Goal: Task Accomplishment & Management: Complete application form

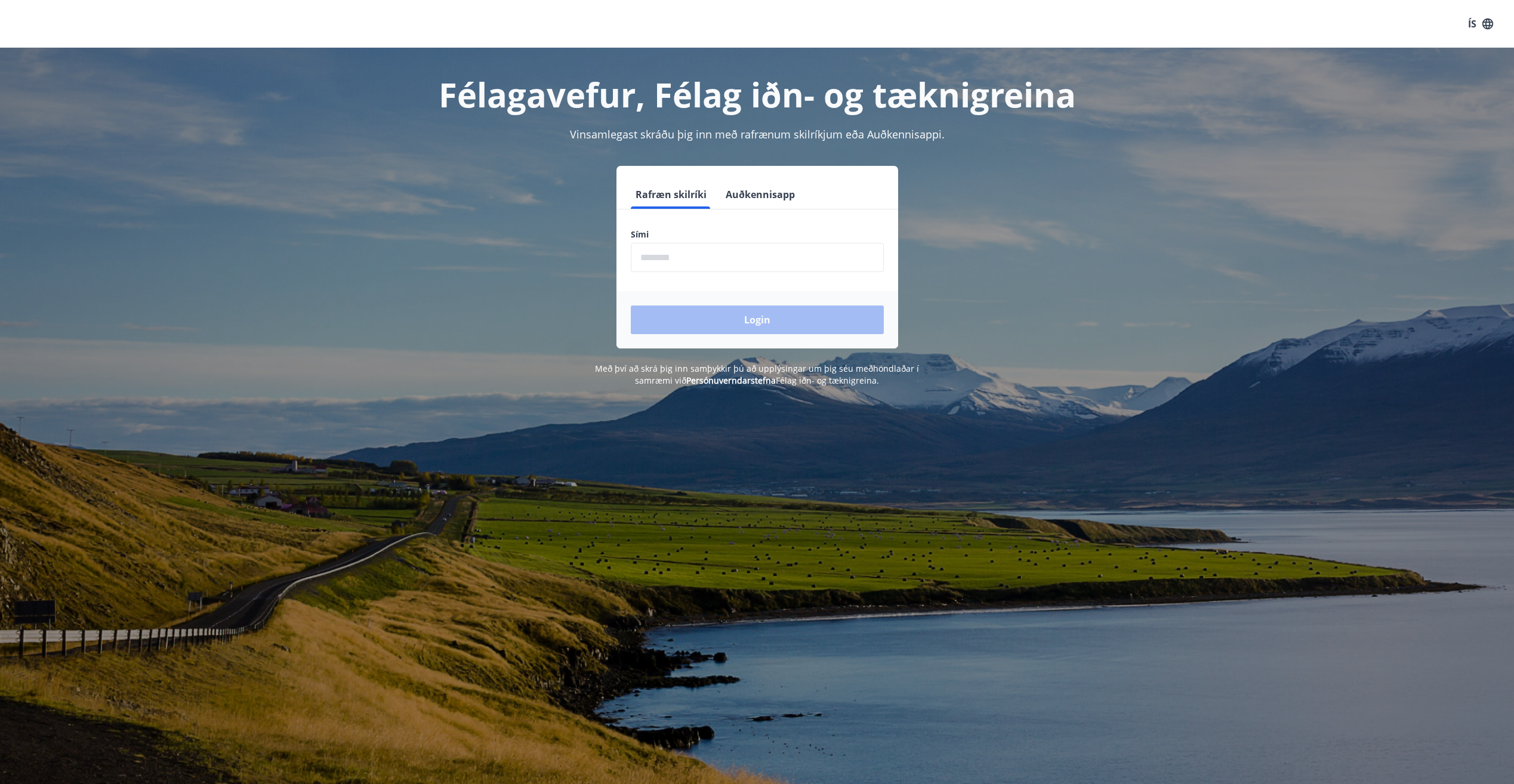
click at [743, 266] on input "phone" at bounding box center [757, 258] width 253 height 29
drag, startPoint x: 742, startPoint y: 265, endPoint x: 594, endPoint y: 290, distance: 150.1
drag, startPoint x: 594, startPoint y: 290, endPoint x: 674, endPoint y: 254, distance: 87.7
click at [669, 247] on input "phone" at bounding box center [757, 258] width 253 height 29
type input "********"
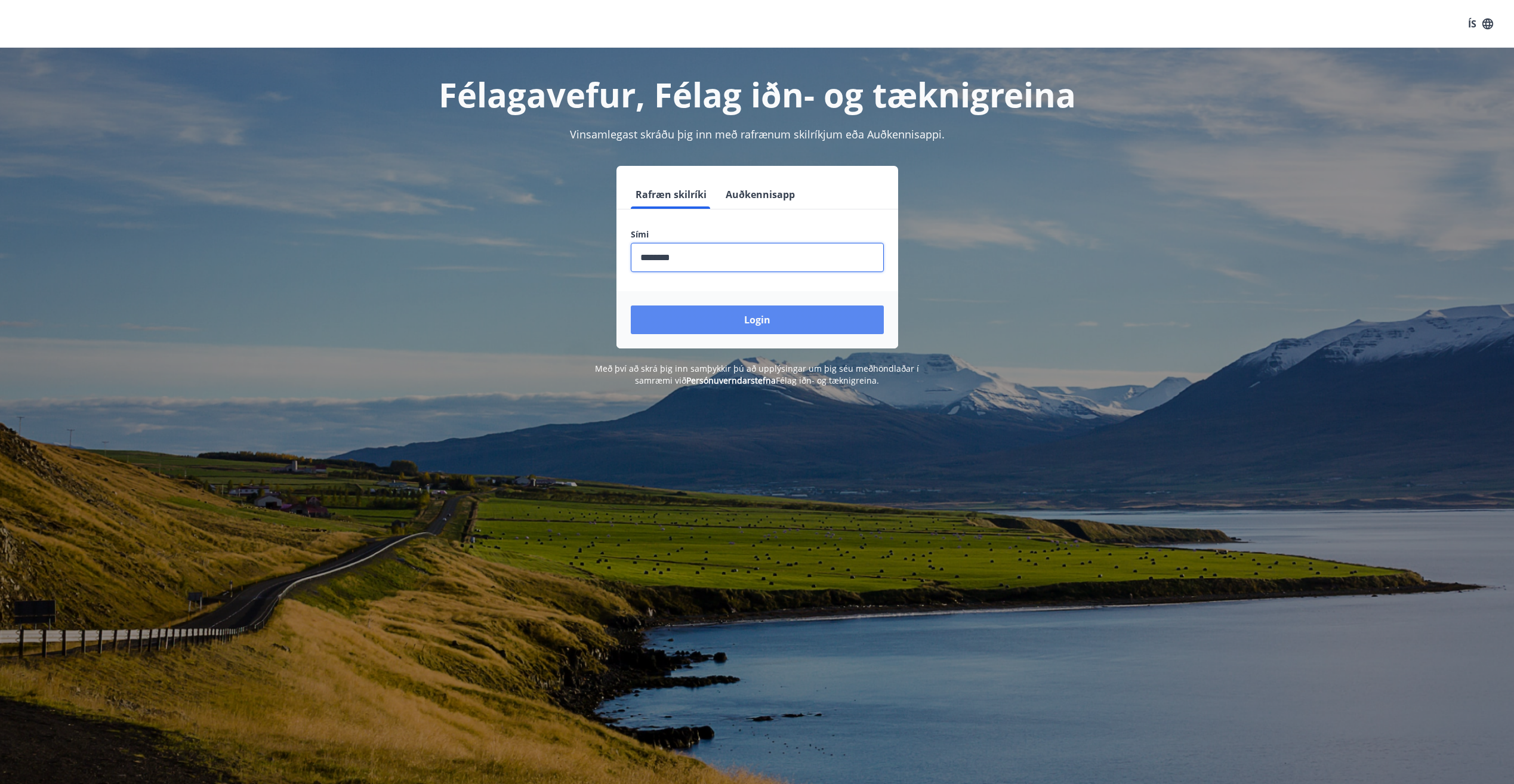
click at [711, 317] on button "Login" at bounding box center [757, 320] width 253 height 29
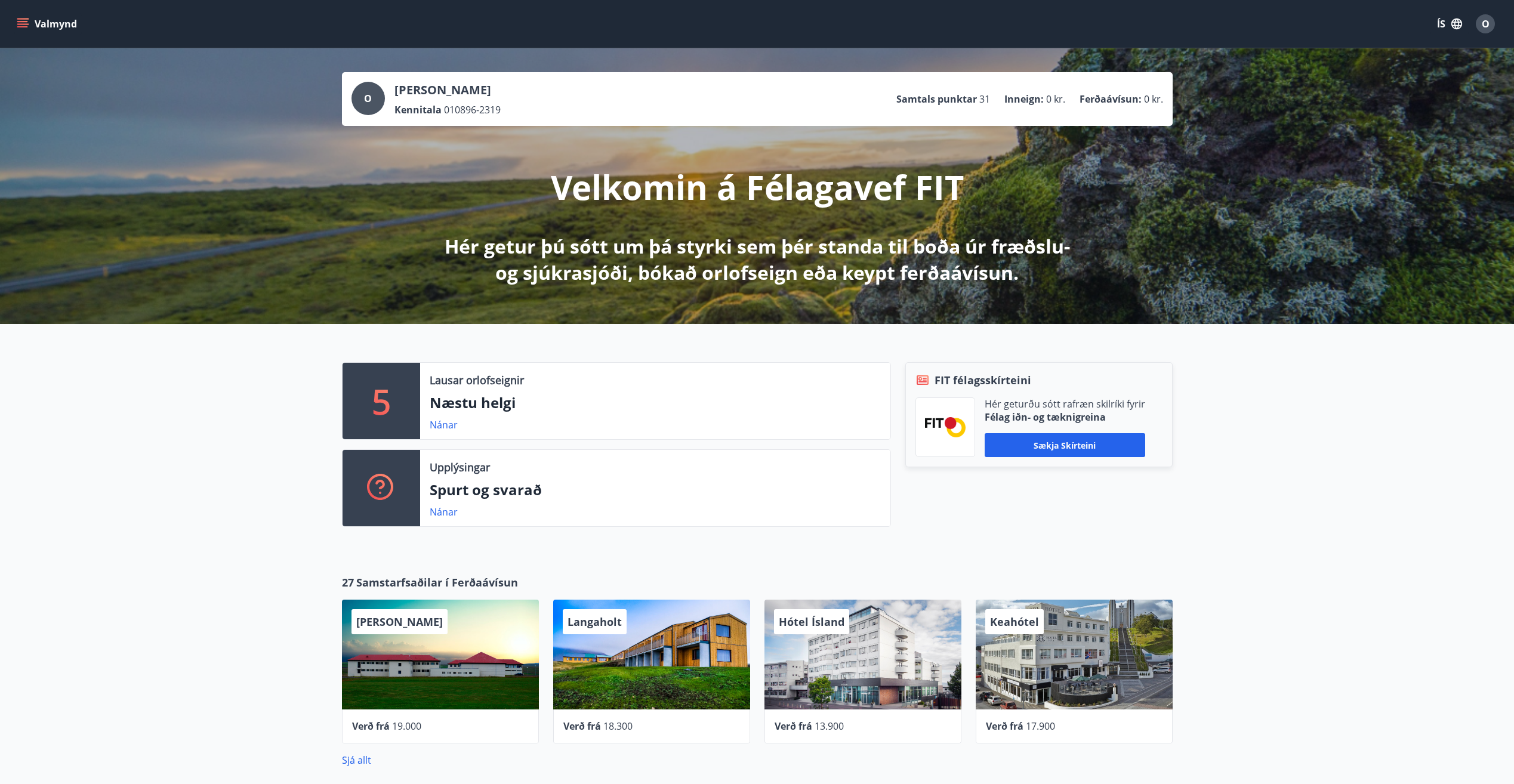
click at [1016, 382] on span "FIT félagsskírteini" at bounding box center [983, 379] width 97 height 15
click at [21, 25] on icon "menu" at bounding box center [23, 23] width 12 height 12
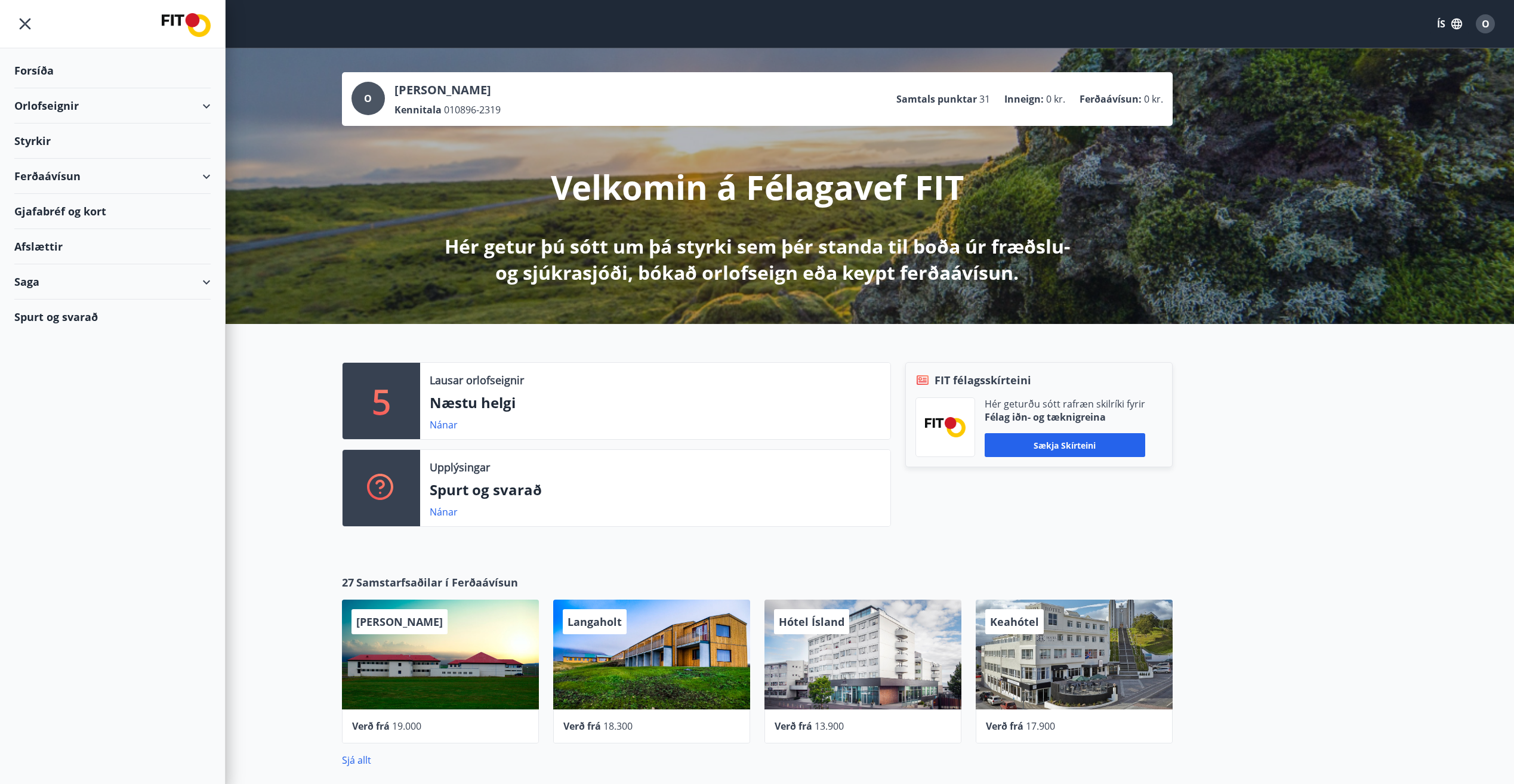
click at [206, 107] on div "Orlofseignir" at bounding box center [113, 106] width 196 height 35
click at [201, 183] on div "Ferðaávísun" at bounding box center [113, 176] width 196 height 35
click at [204, 177] on div "Ferðaávísun" at bounding box center [113, 176] width 196 height 35
click at [209, 283] on div "Saga" at bounding box center [113, 282] width 196 height 35
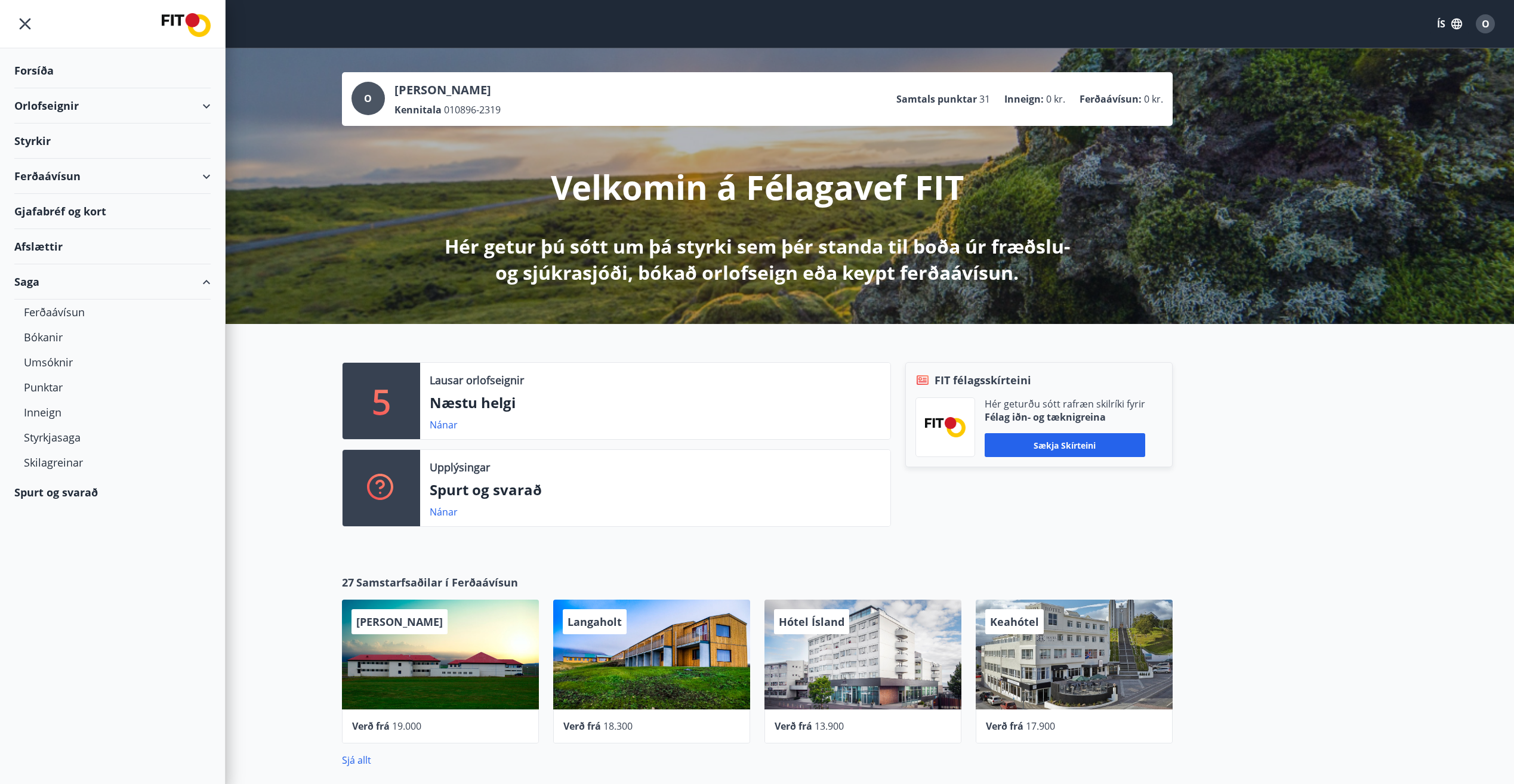
click at [208, 283] on div "Saga" at bounding box center [113, 282] width 196 height 35
click at [48, 247] on div "Afslættir" at bounding box center [113, 247] width 196 height 35
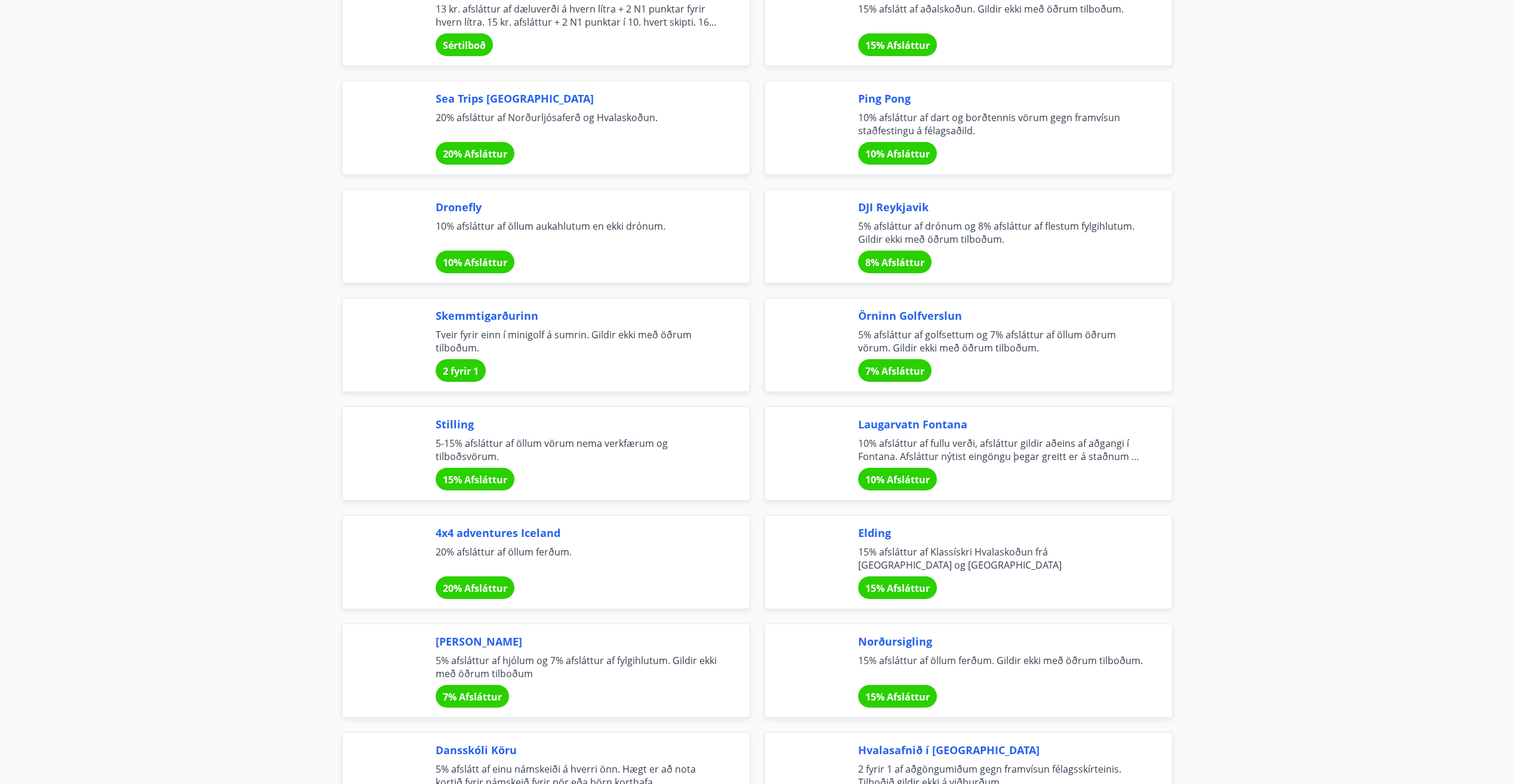
scroll to position [2386, 0]
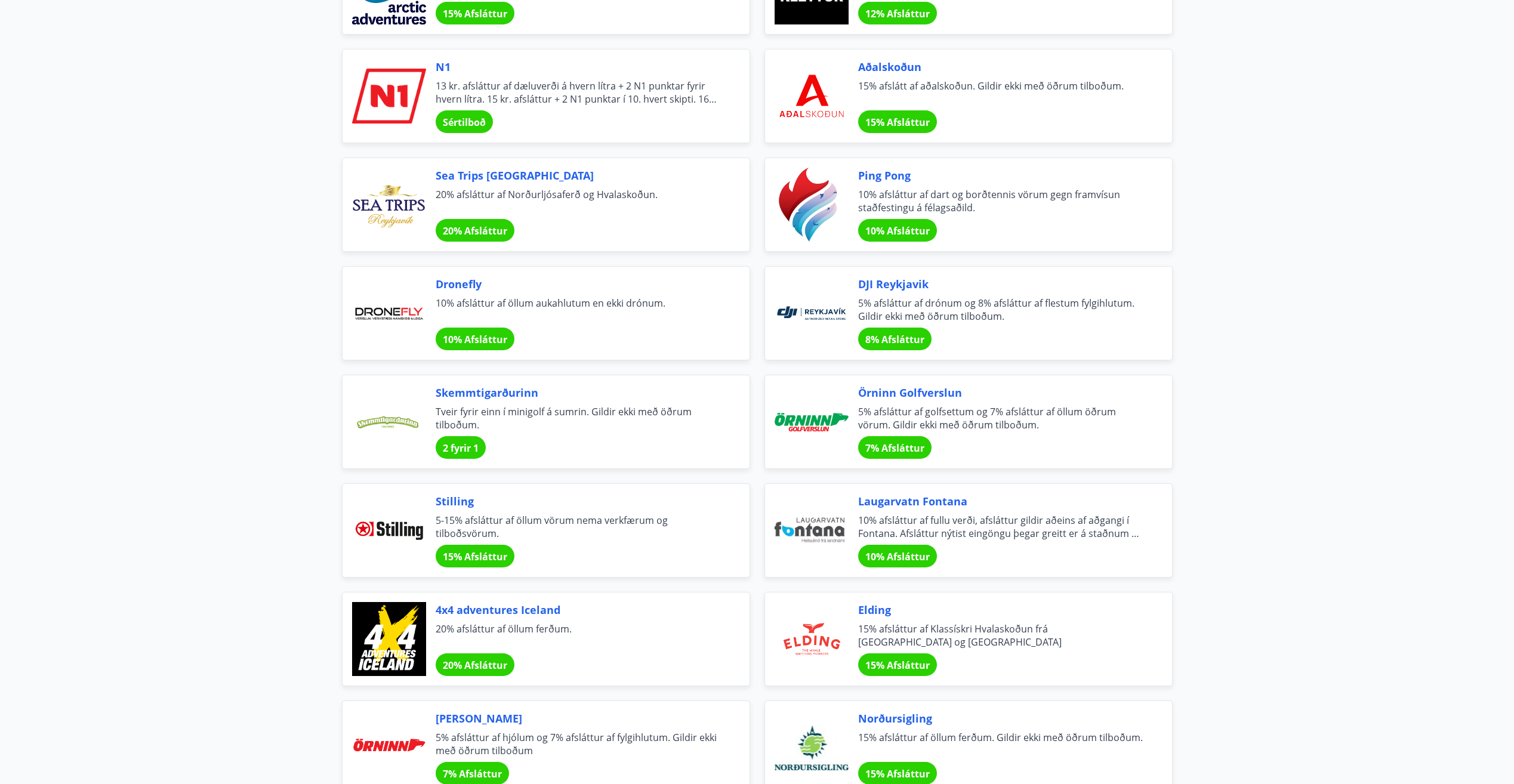
click at [900, 231] on span "10% Afsláttur" at bounding box center [898, 231] width 64 height 13
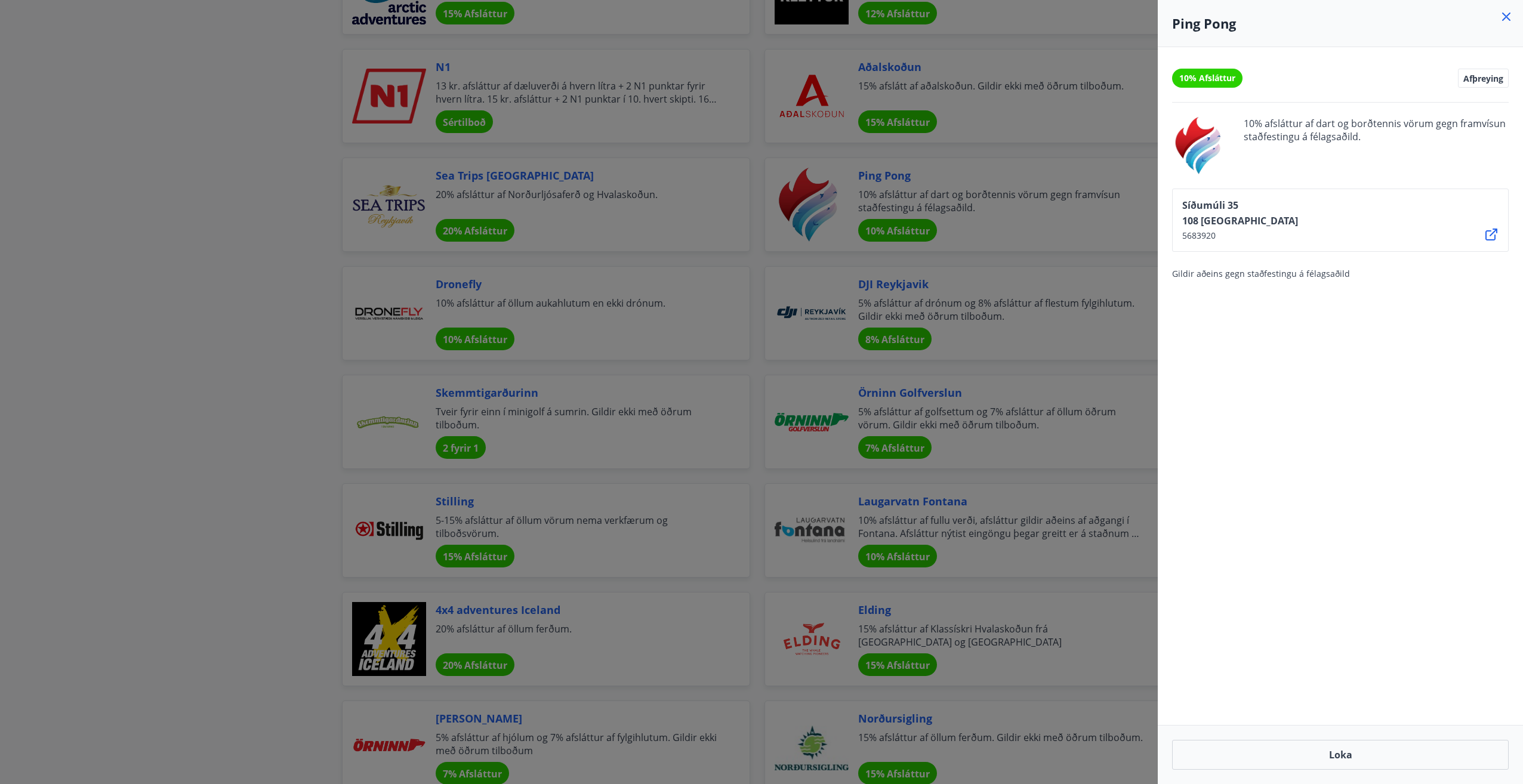
click at [258, 273] on div at bounding box center [761, 392] width 1523 height 784
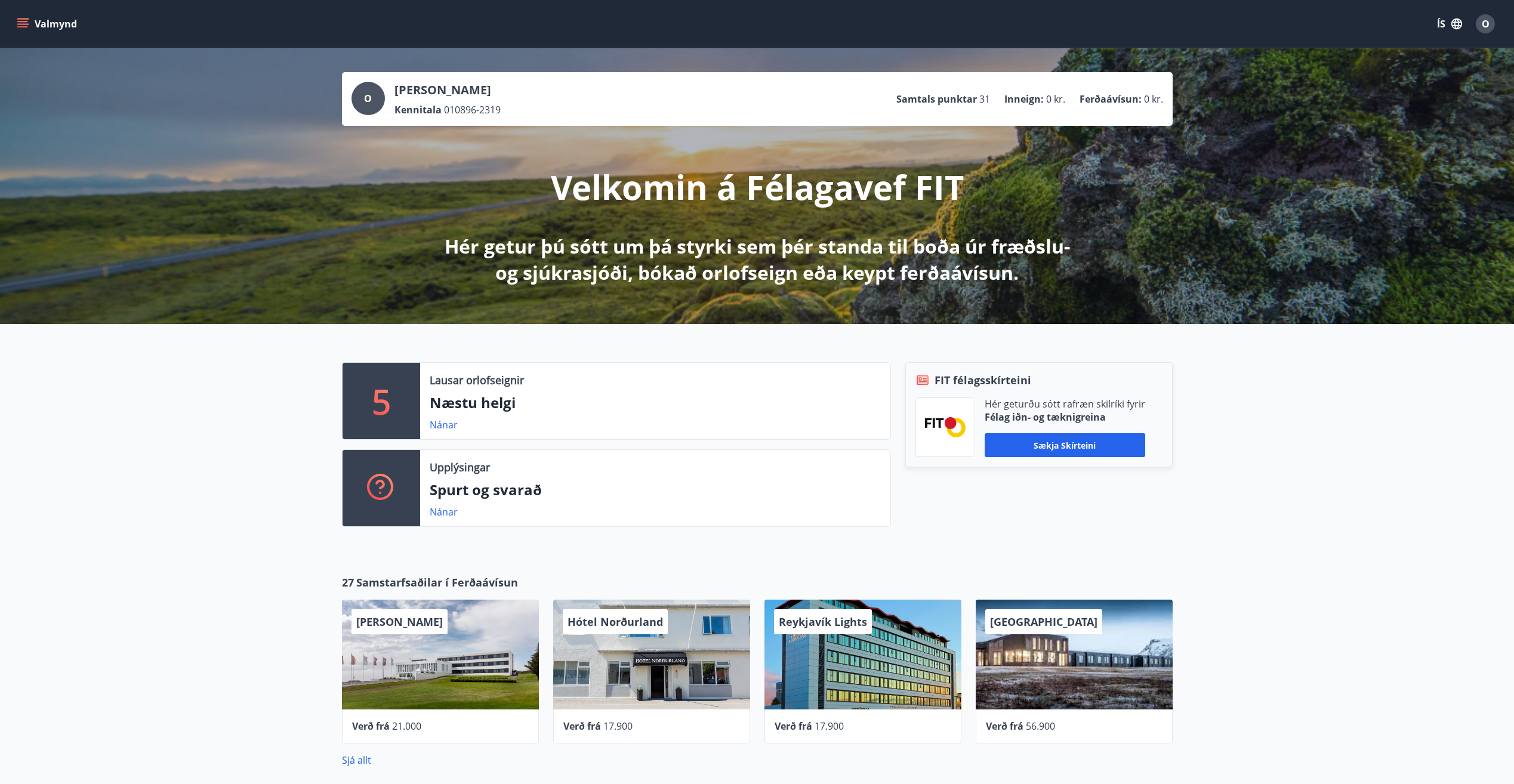
click at [18, 27] on icon "menu" at bounding box center [22, 27] width 10 height 1
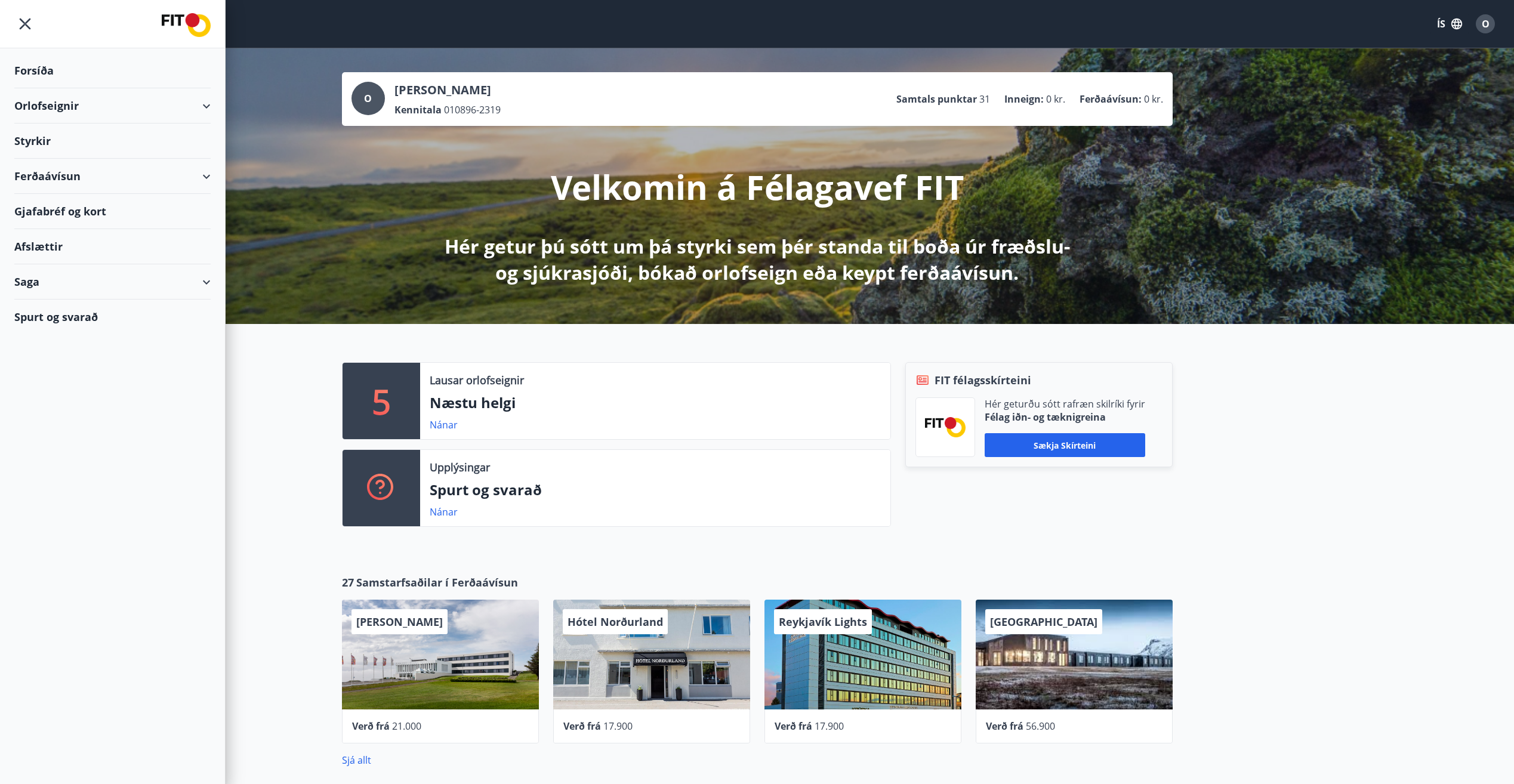
click at [120, 136] on div "Styrkir" at bounding box center [113, 141] width 196 height 35
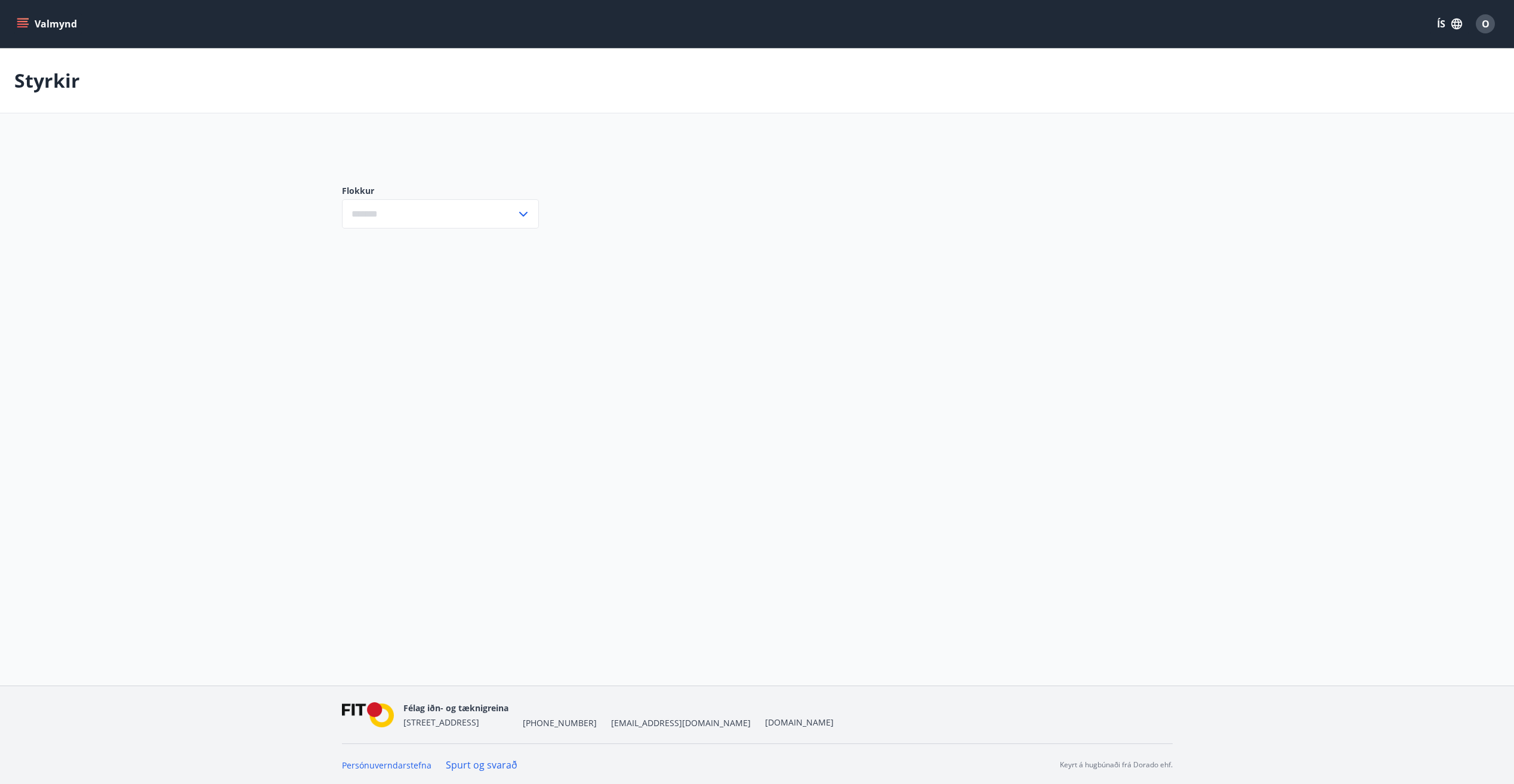
type input "***"
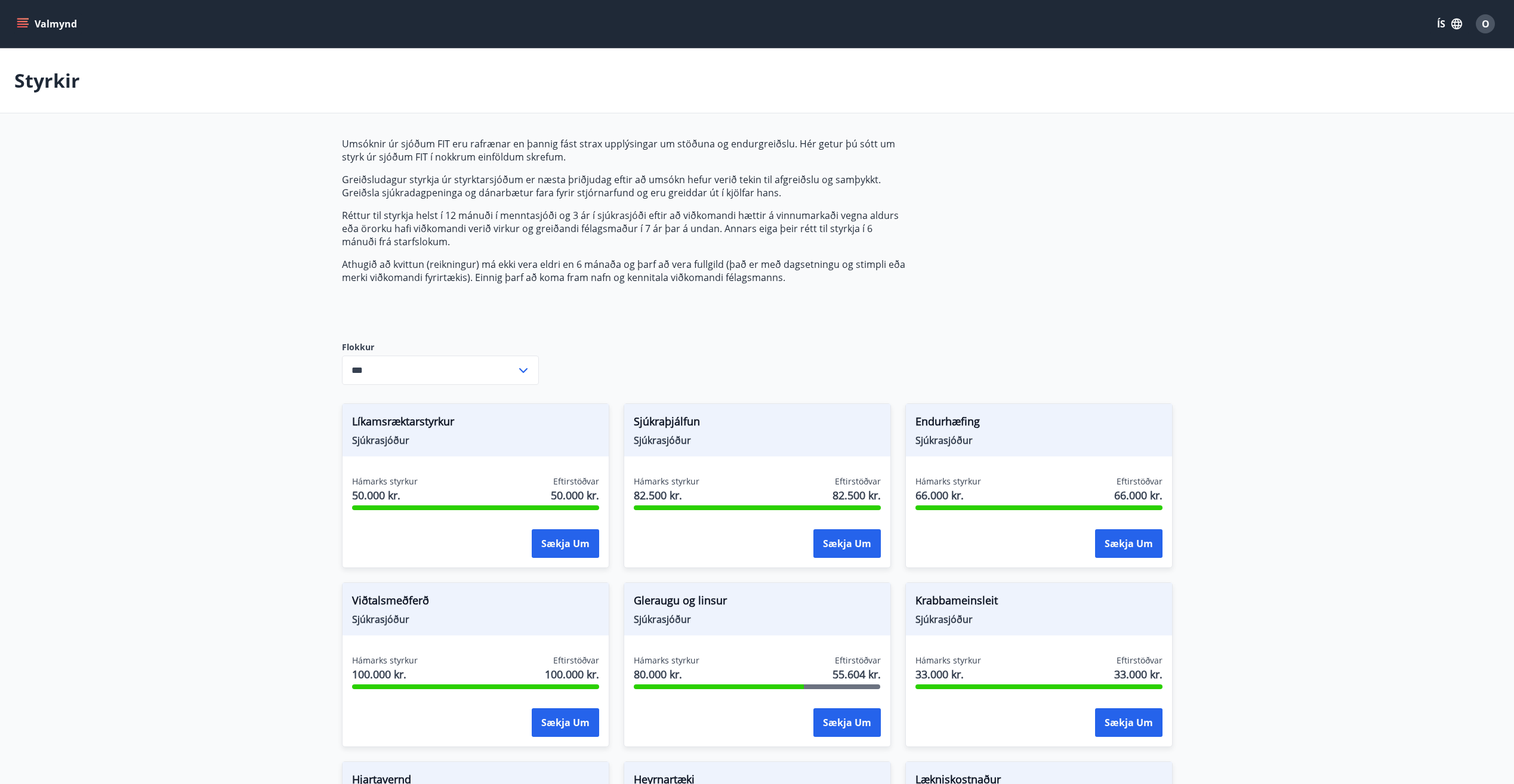
scroll to position [60, 0]
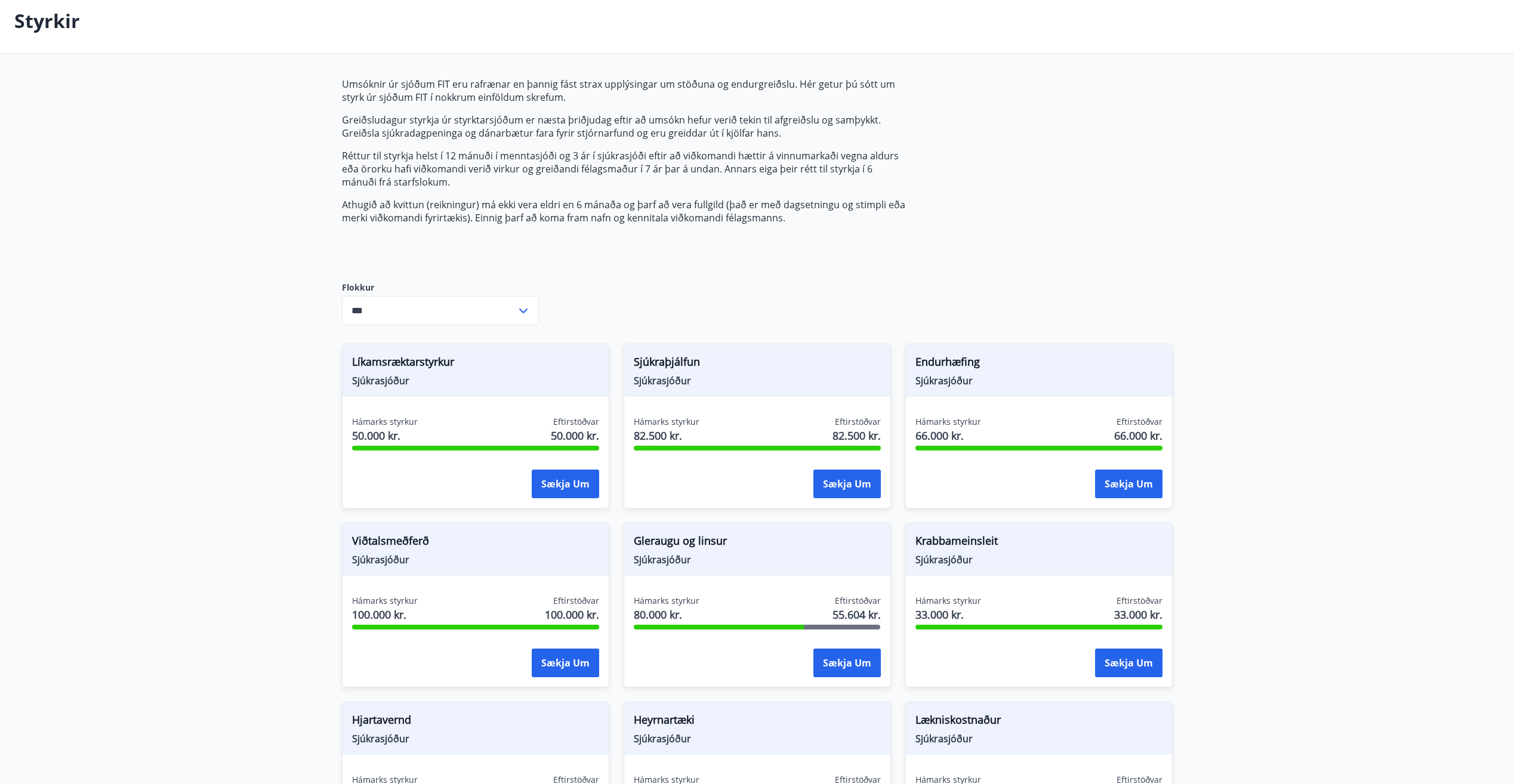
drag, startPoint x: 382, startPoint y: 390, endPoint x: 383, endPoint y: 384, distance: 6.1
click at [383, 384] on div "Líkamsræktarstyrkur Sjúkrasjóður" at bounding box center [475, 370] width 267 height 52
drag, startPoint x: 383, startPoint y: 384, endPoint x: 449, endPoint y: 373, distance: 66.9
click at [449, 373] on span "Líkamsræktarstyrkur" at bounding box center [475, 363] width 247 height 20
click at [441, 300] on input "***" at bounding box center [429, 311] width 174 height 29
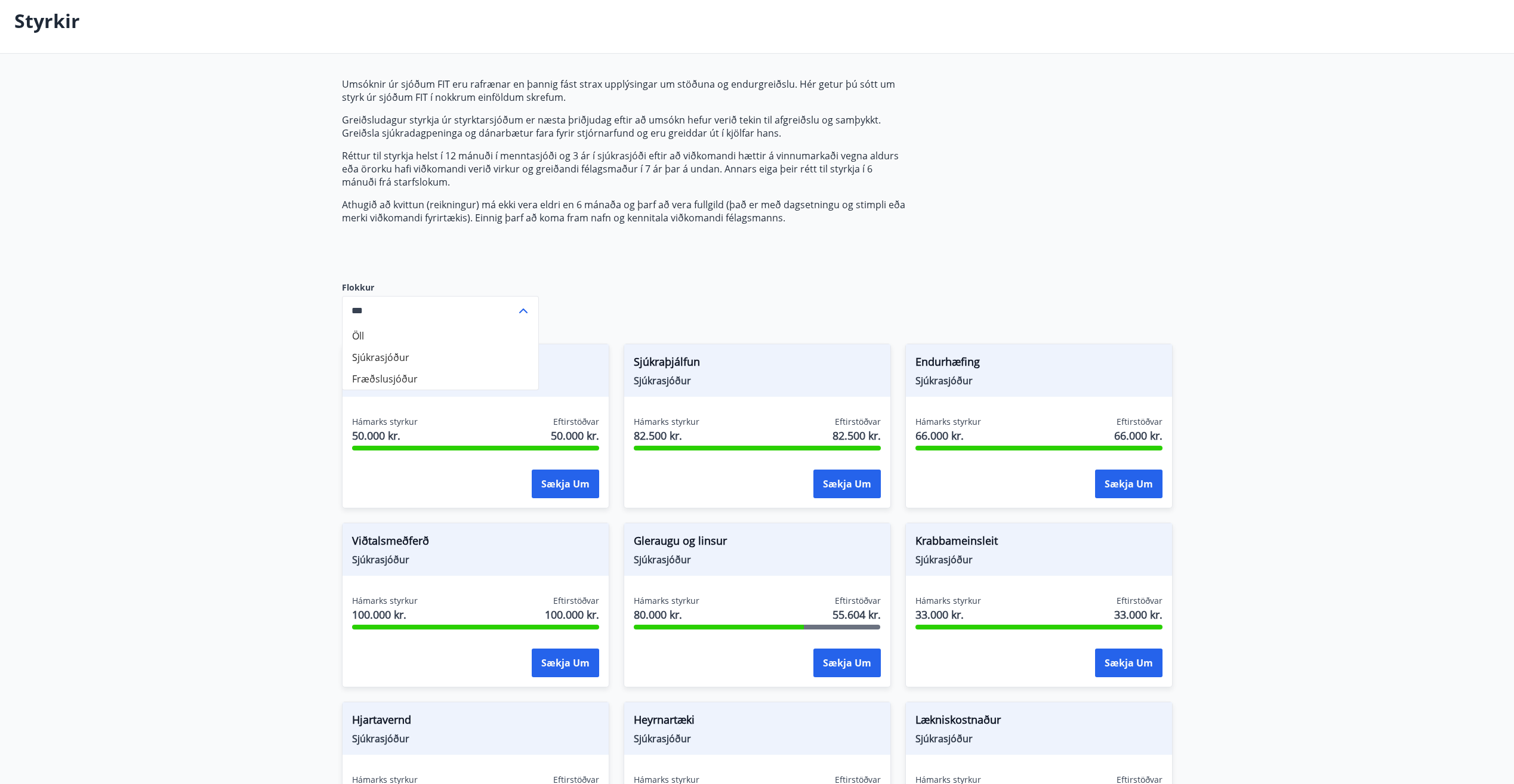
click at [292, 294] on main "Styrkir Umsóknir úr sjóðum FIT eru rafrænar en þannig fást strax upplýsingar um…" at bounding box center [757, 613] width 1514 height 1250
click at [500, 241] on div "Umsóknir úr sjóðum FIT eru rafrænar en þannig fást strax upplýsingar um stöðuna…" at bounding box center [624, 170] width 564 height 185
click at [518, 302] on div "*** ​" at bounding box center [441, 311] width 197 height 29
click at [552, 483] on button "Sækja um" at bounding box center [565, 484] width 68 height 29
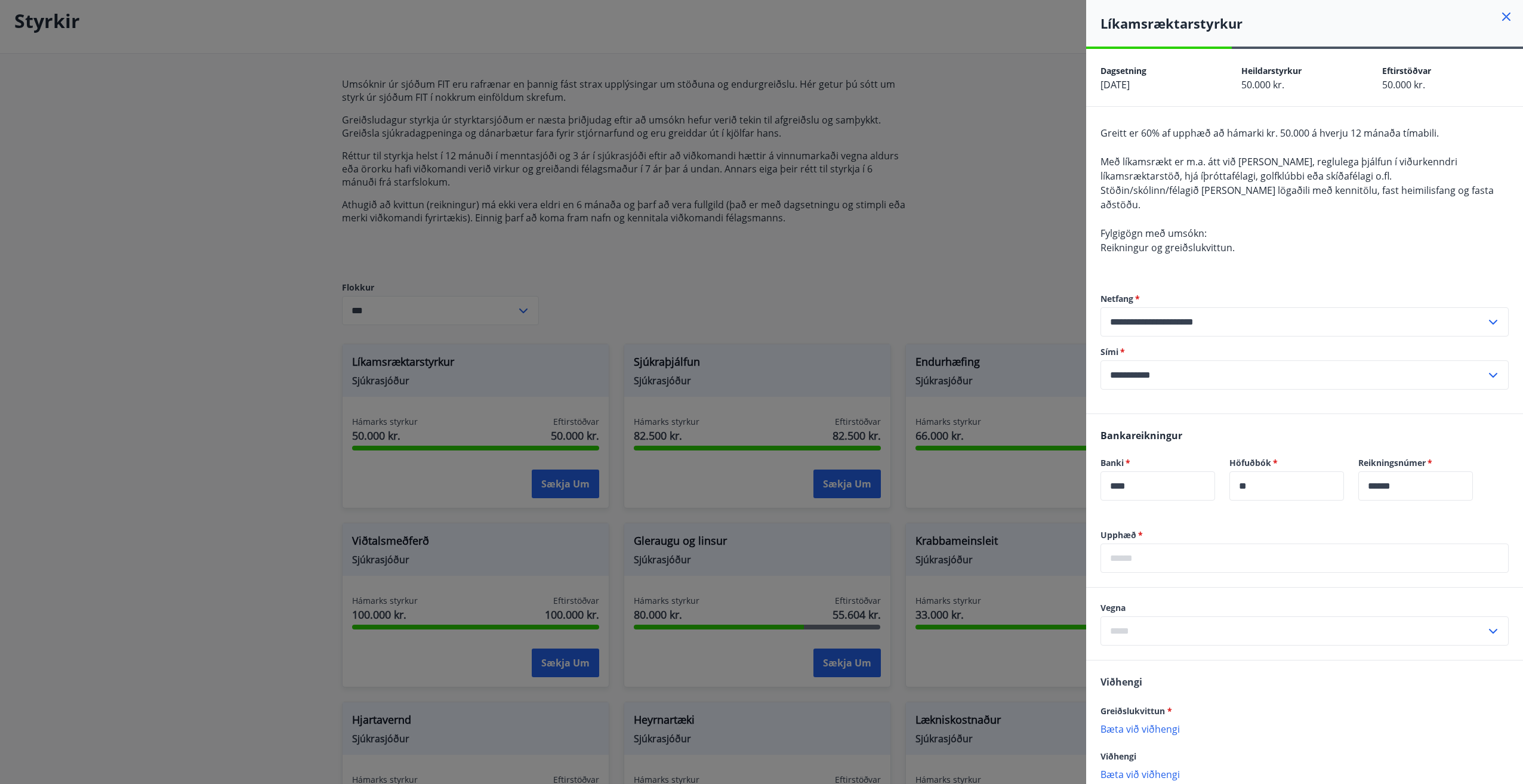
click at [906, 229] on div at bounding box center [761, 392] width 1523 height 784
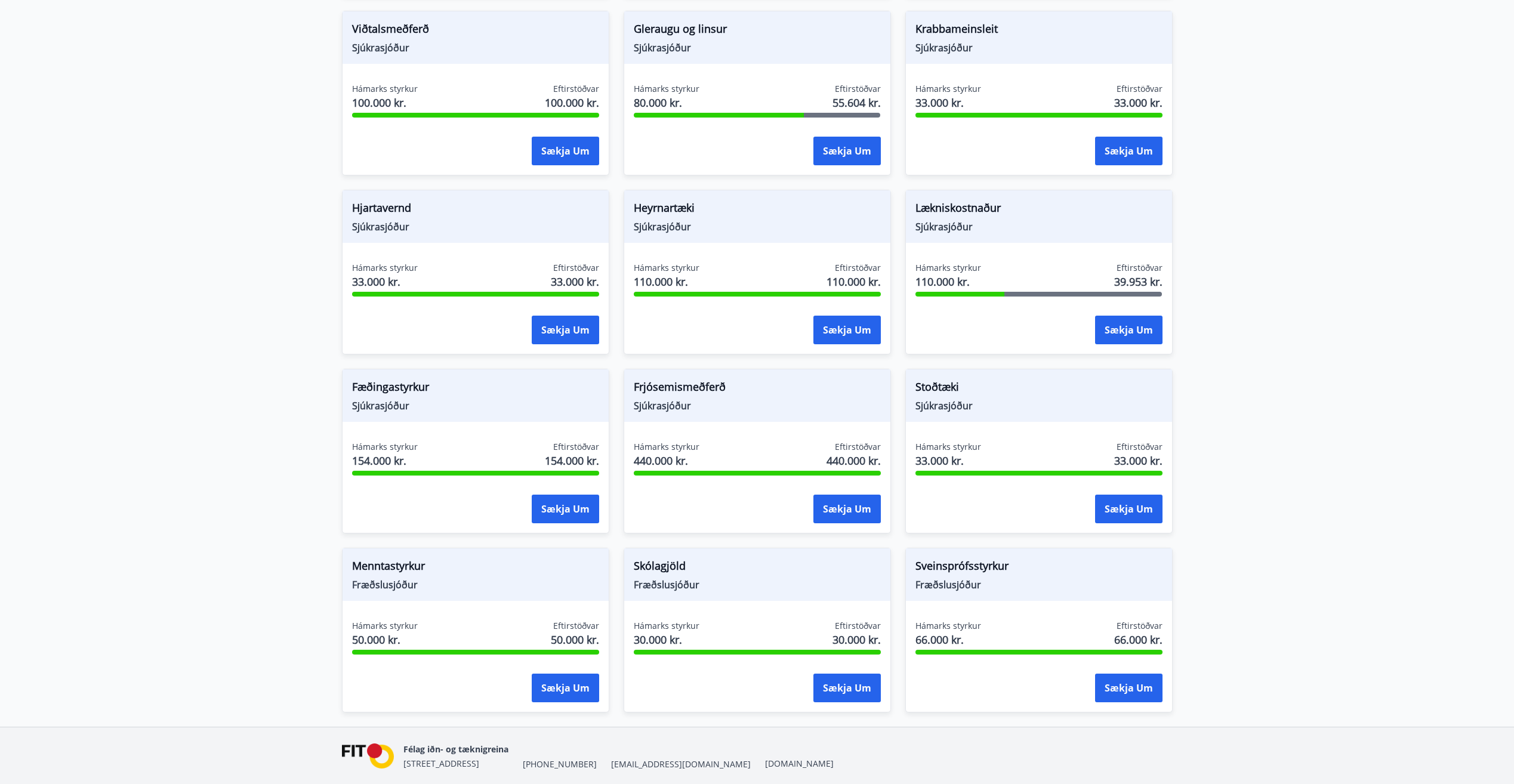
scroll to position [596, 0]
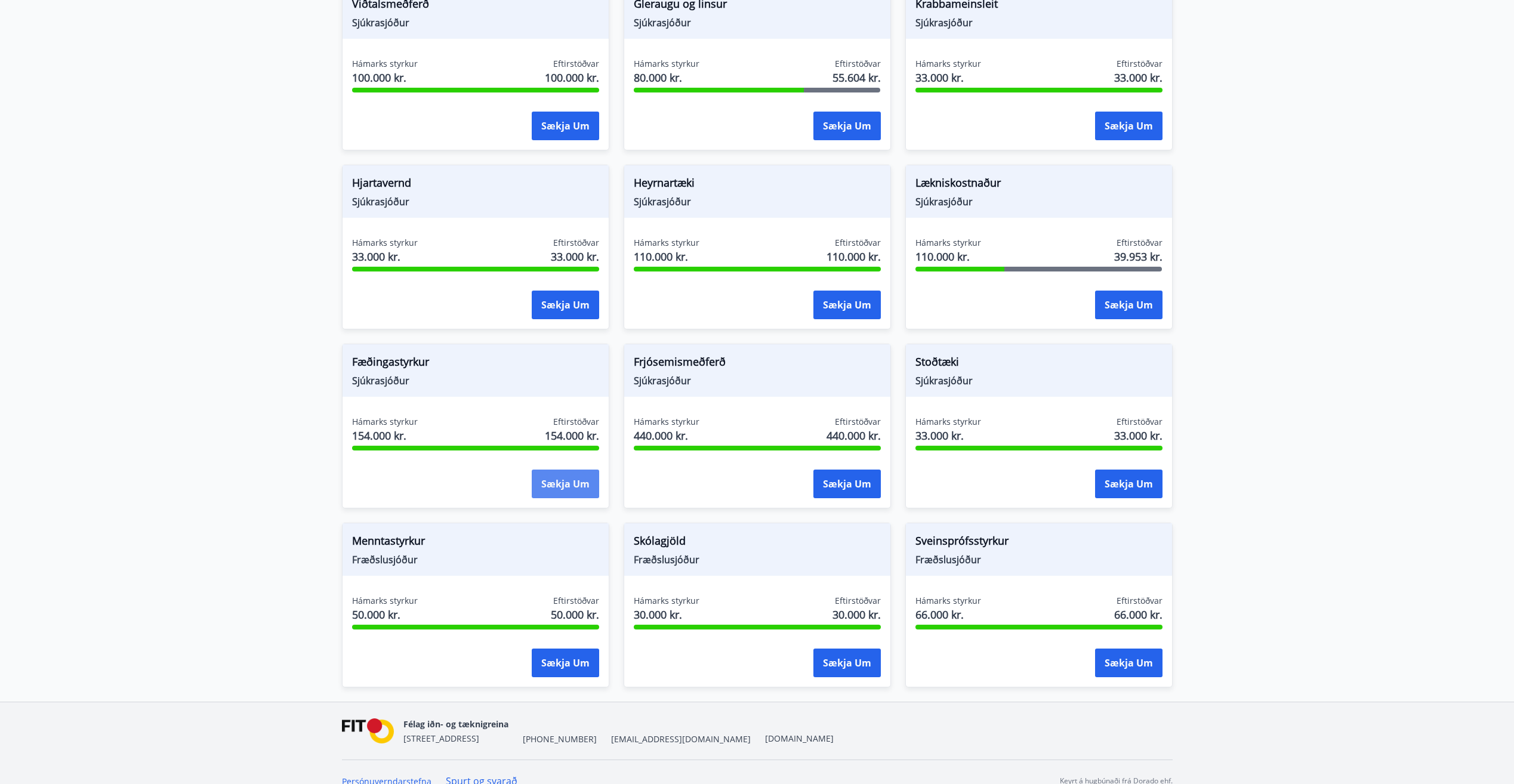
click at [556, 481] on button "Sækja um" at bounding box center [565, 484] width 68 height 29
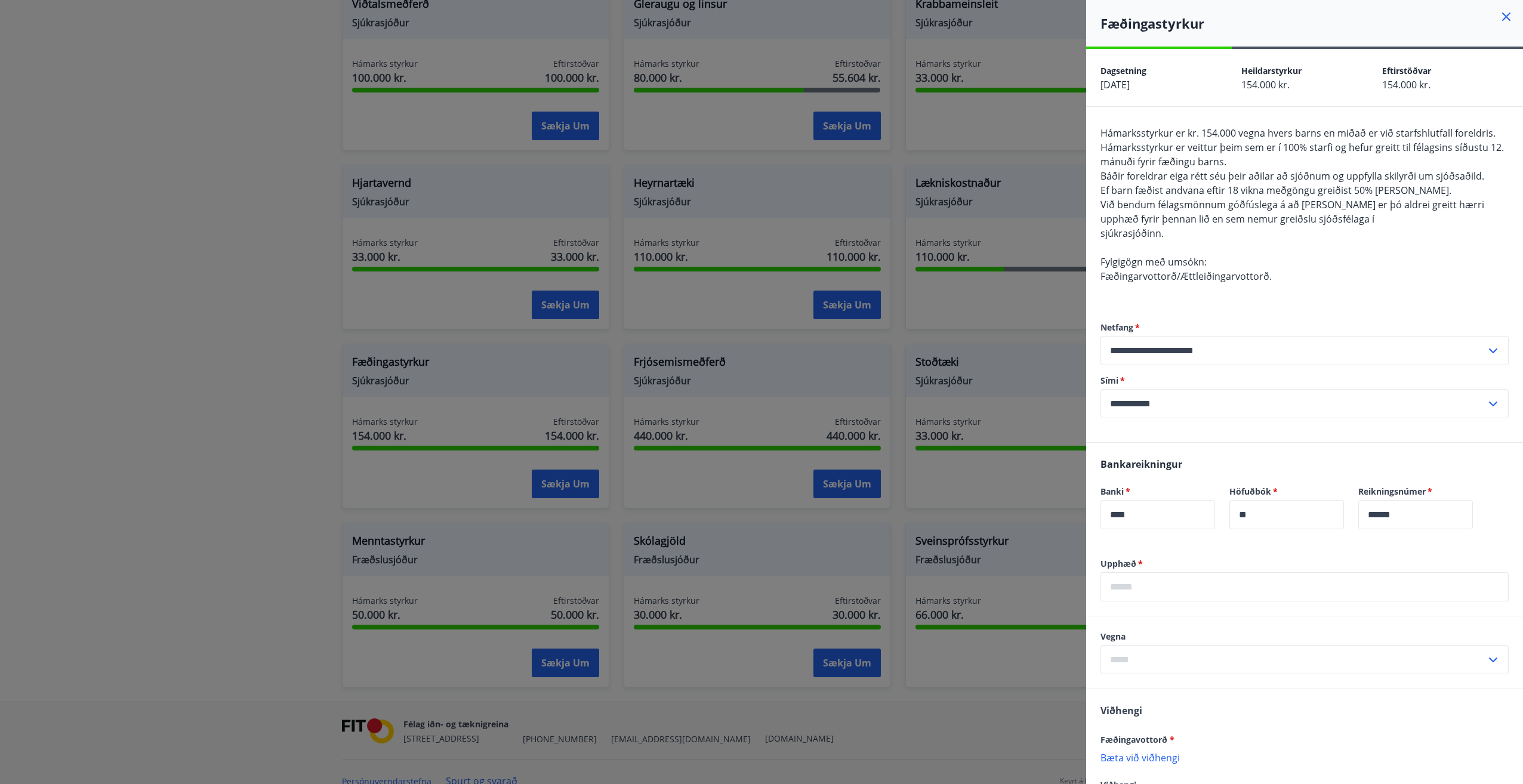
click at [557, 478] on div at bounding box center [761, 392] width 1523 height 784
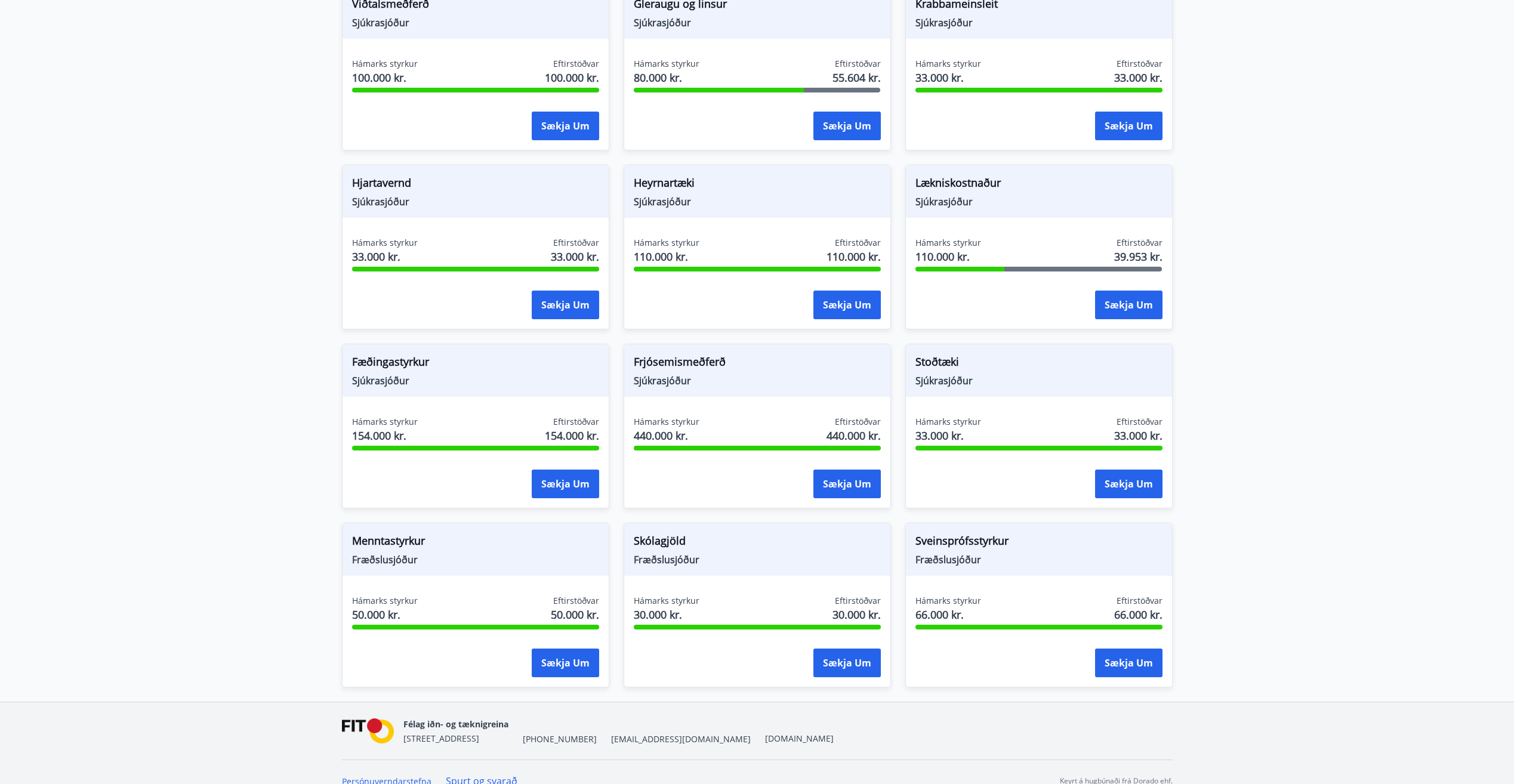
click at [1069, 566] on span "Fræðslusjóður" at bounding box center [1039, 559] width 247 height 13
click at [1127, 661] on button "Sækja um" at bounding box center [1129, 663] width 68 height 29
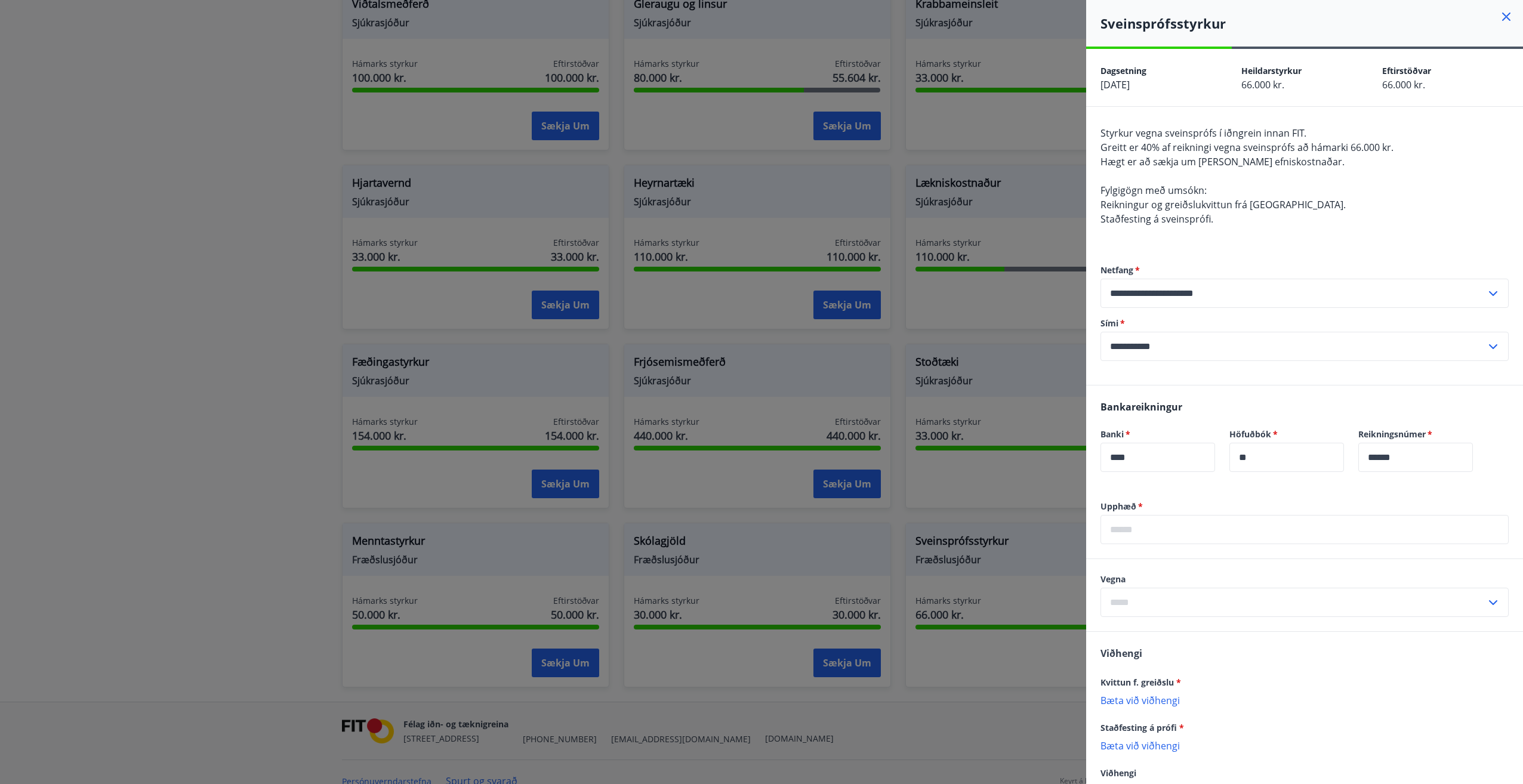
click at [812, 520] on div at bounding box center [761, 392] width 1523 height 784
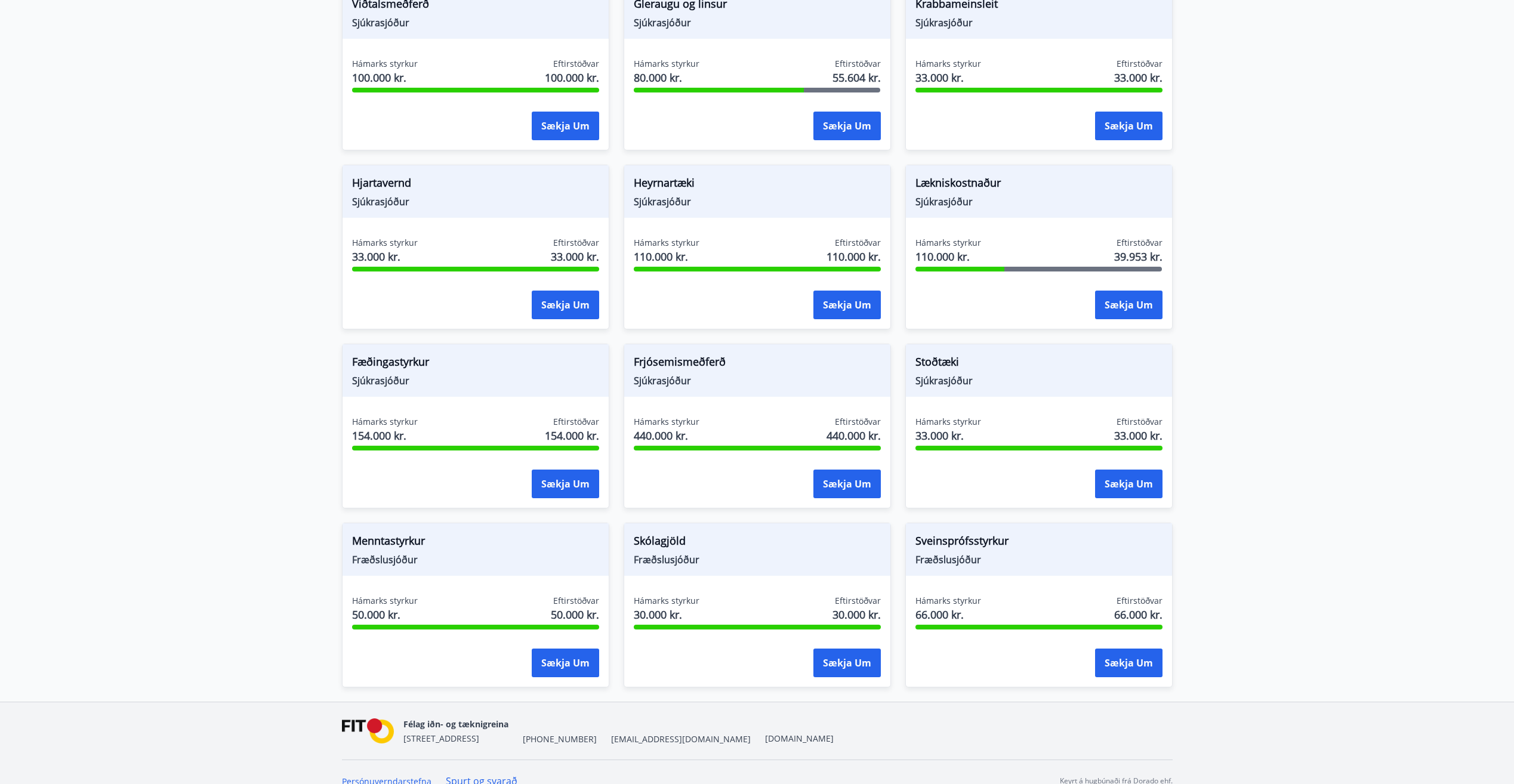
click at [1083, 660] on div "Sækja um" at bounding box center [1039, 663] width 247 height 30
click at [1098, 658] on button "Sækja um" at bounding box center [1129, 663] width 68 height 29
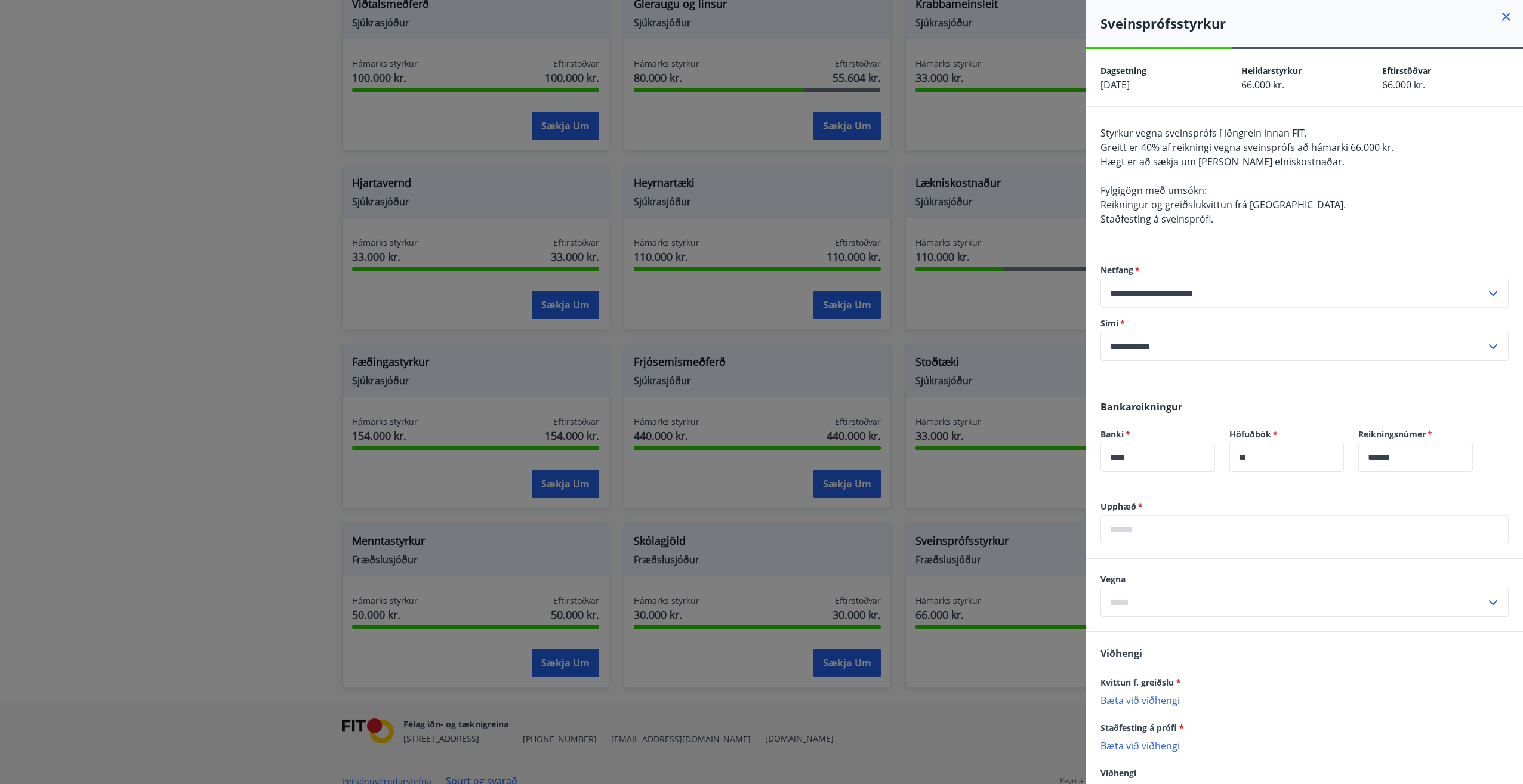
click at [935, 573] on div at bounding box center [761, 392] width 1523 height 784
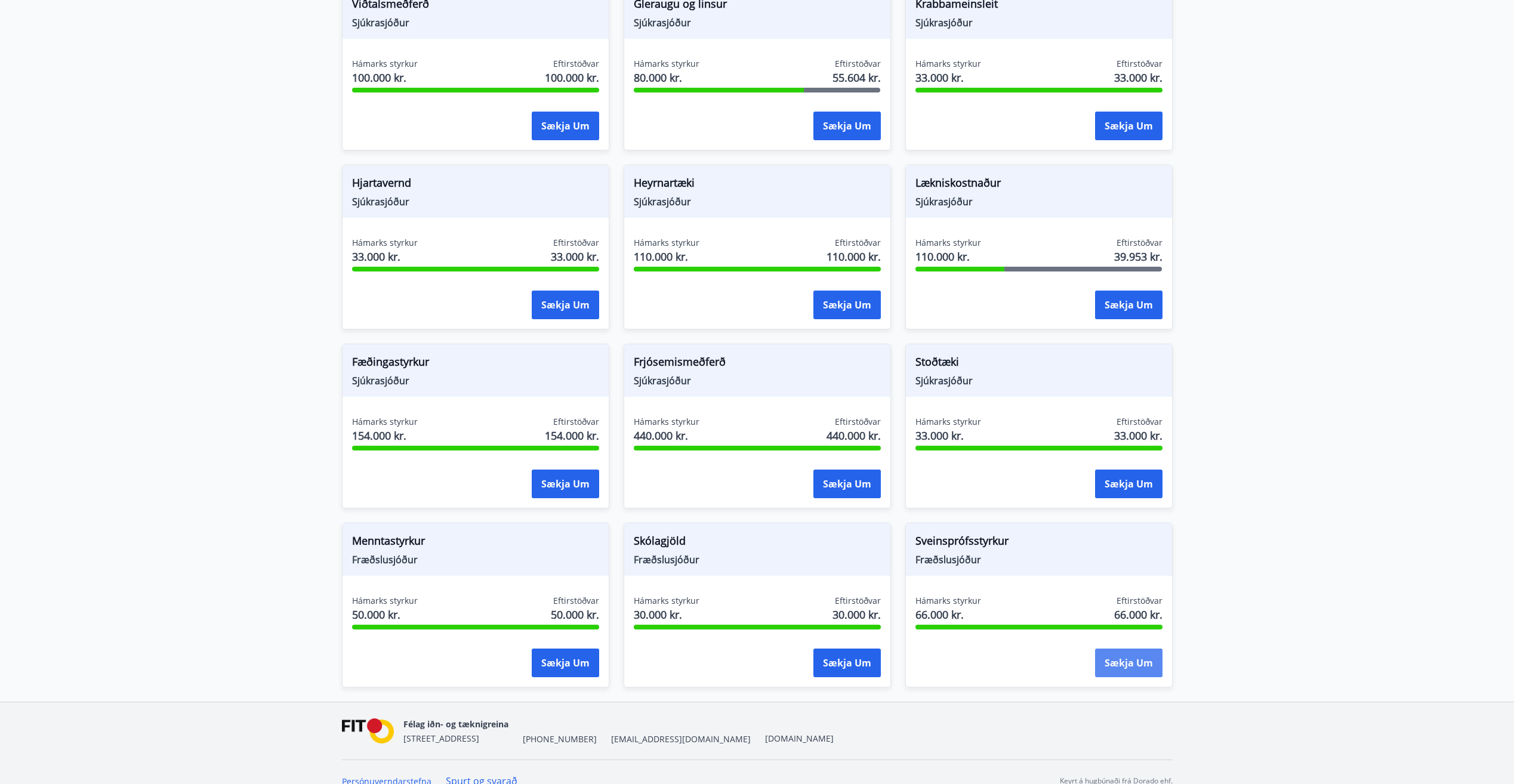
click at [1118, 669] on button "Sækja um" at bounding box center [1129, 663] width 68 height 29
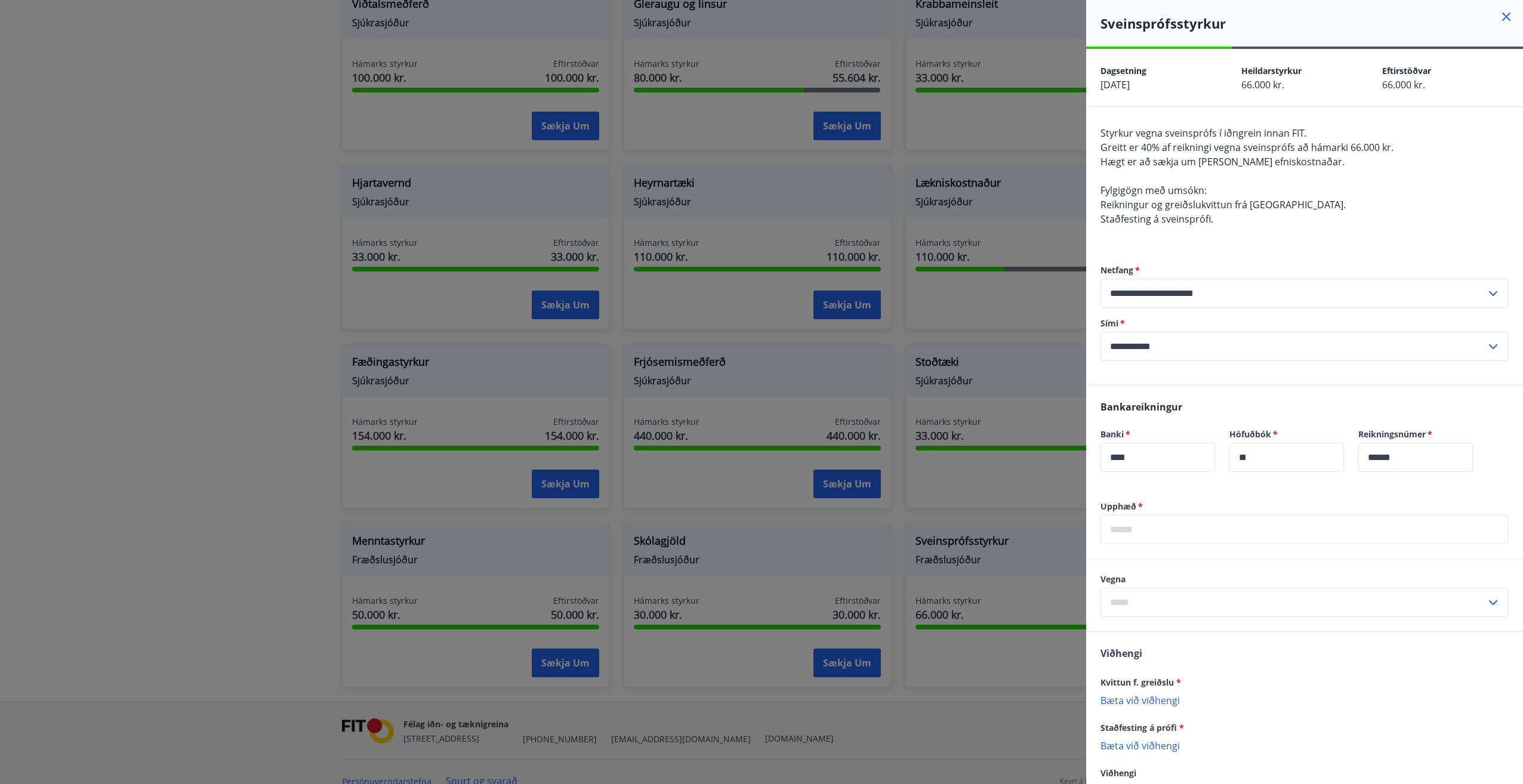
click at [1002, 613] on div at bounding box center [761, 392] width 1523 height 784
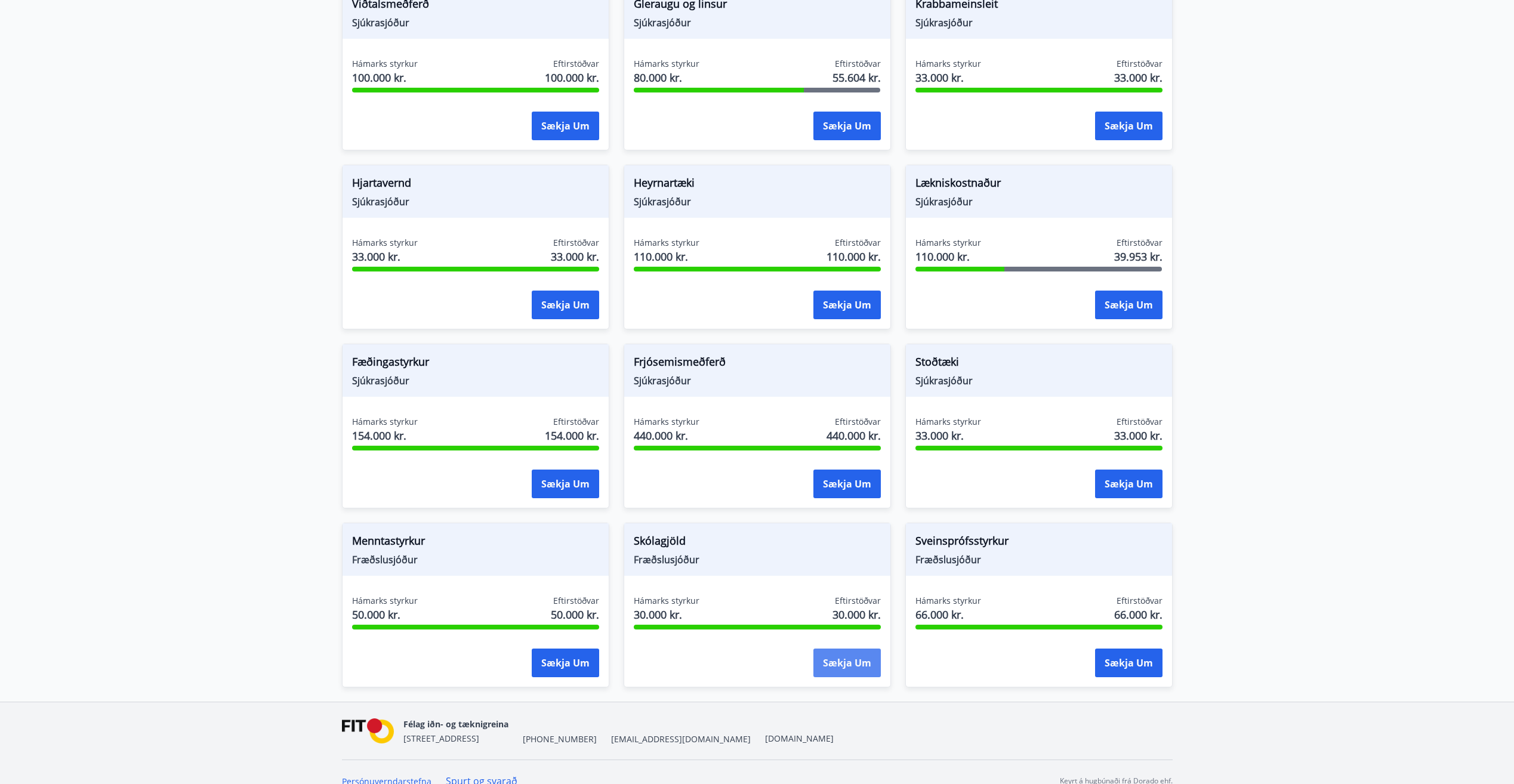
click at [844, 658] on button "Sækja um" at bounding box center [847, 663] width 68 height 29
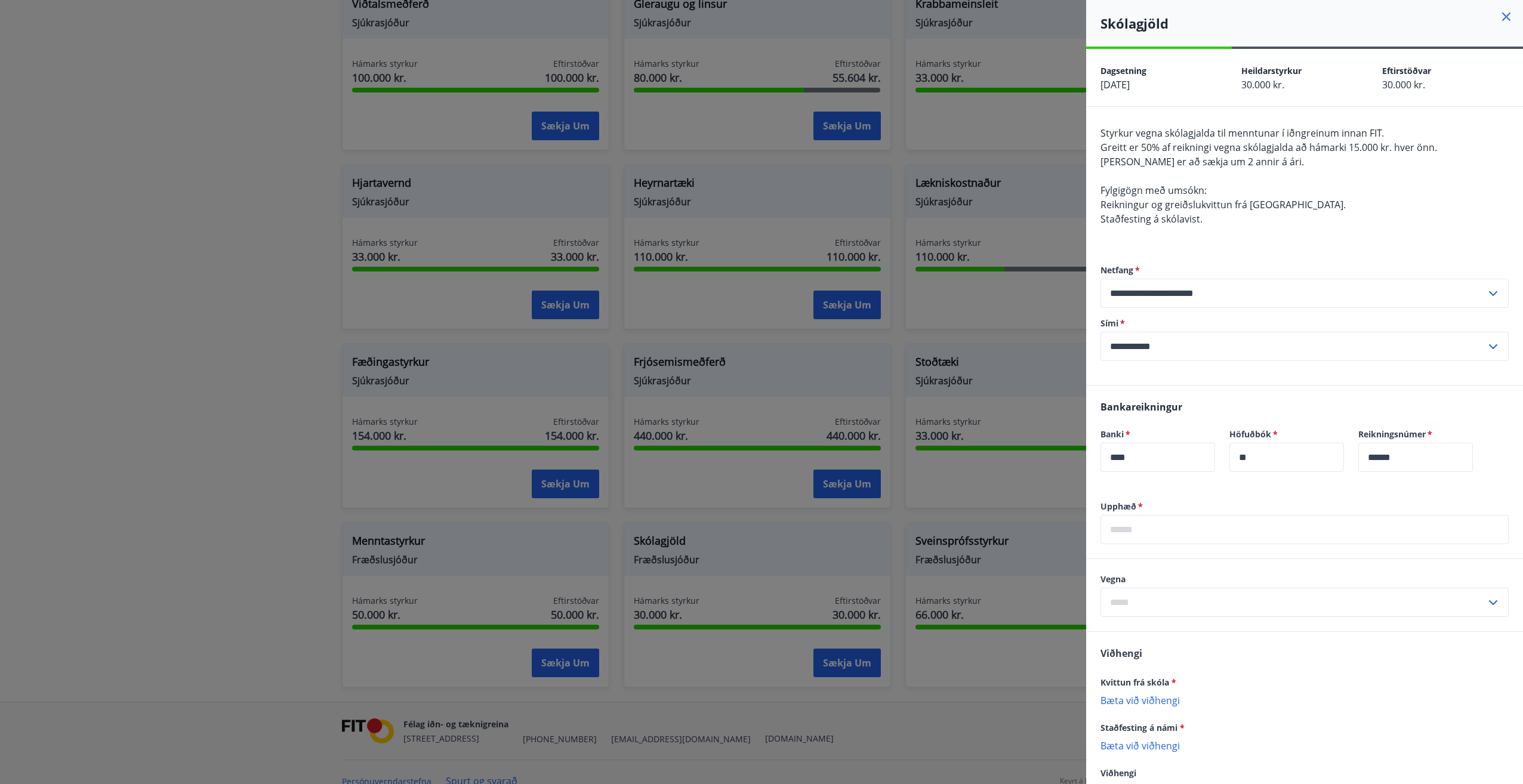
click at [547, 593] on div at bounding box center [761, 392] width 1523 height 784
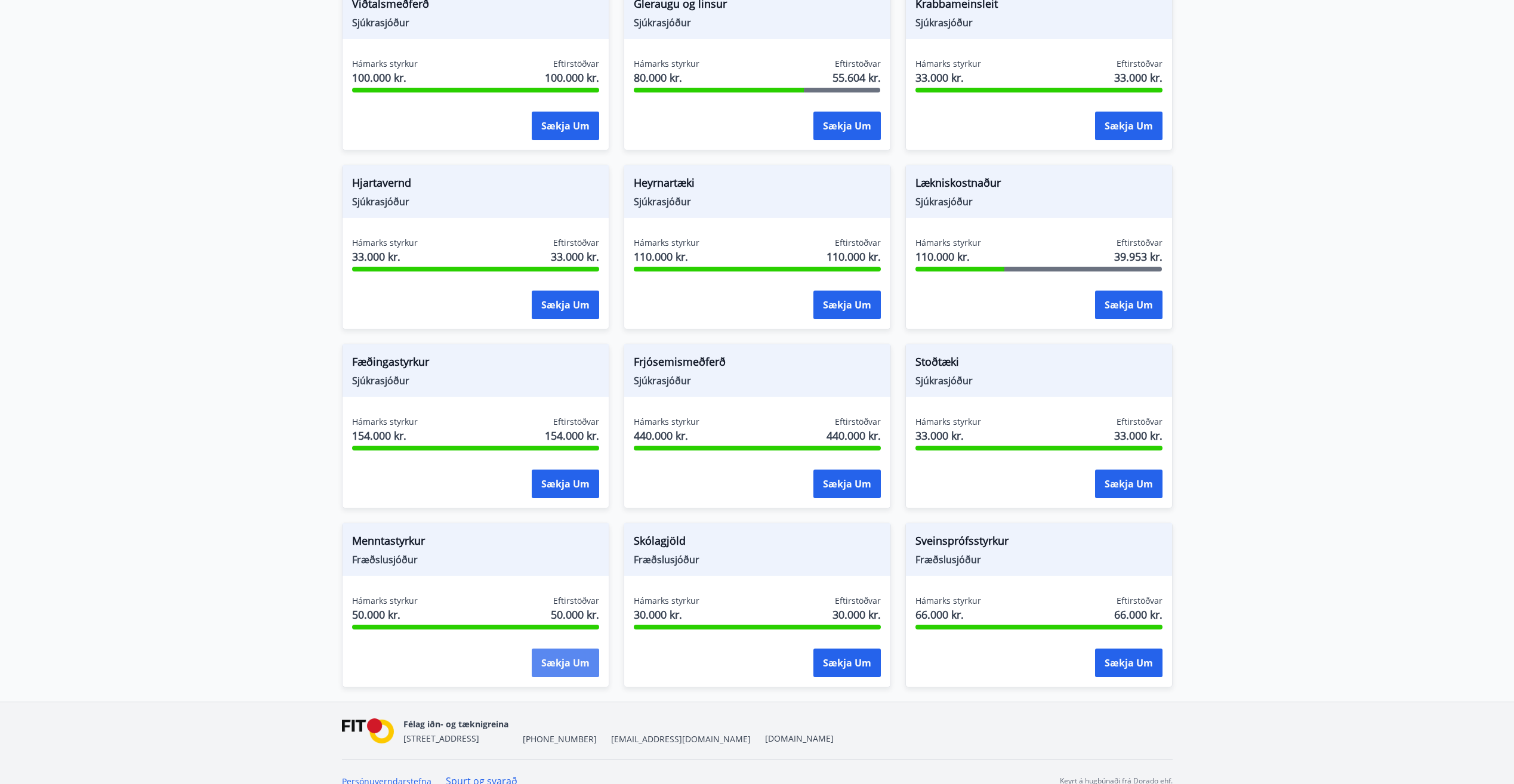
click at [552, 650] on button "Sækja um" at bounding box center [565, 663] width 68 height 29
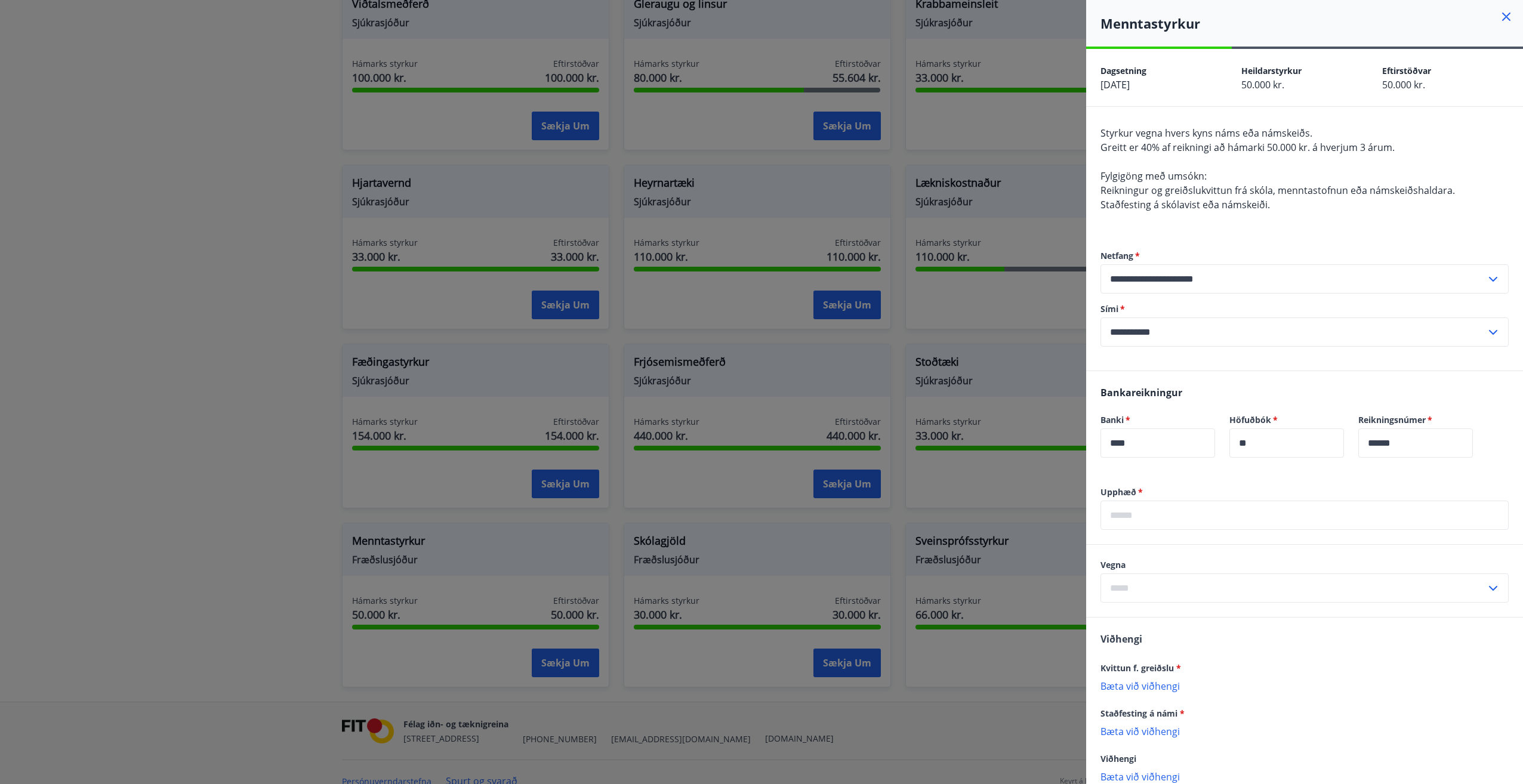
click at [595, 592] on div at bounding box center [761, 392] width 1523 height 784
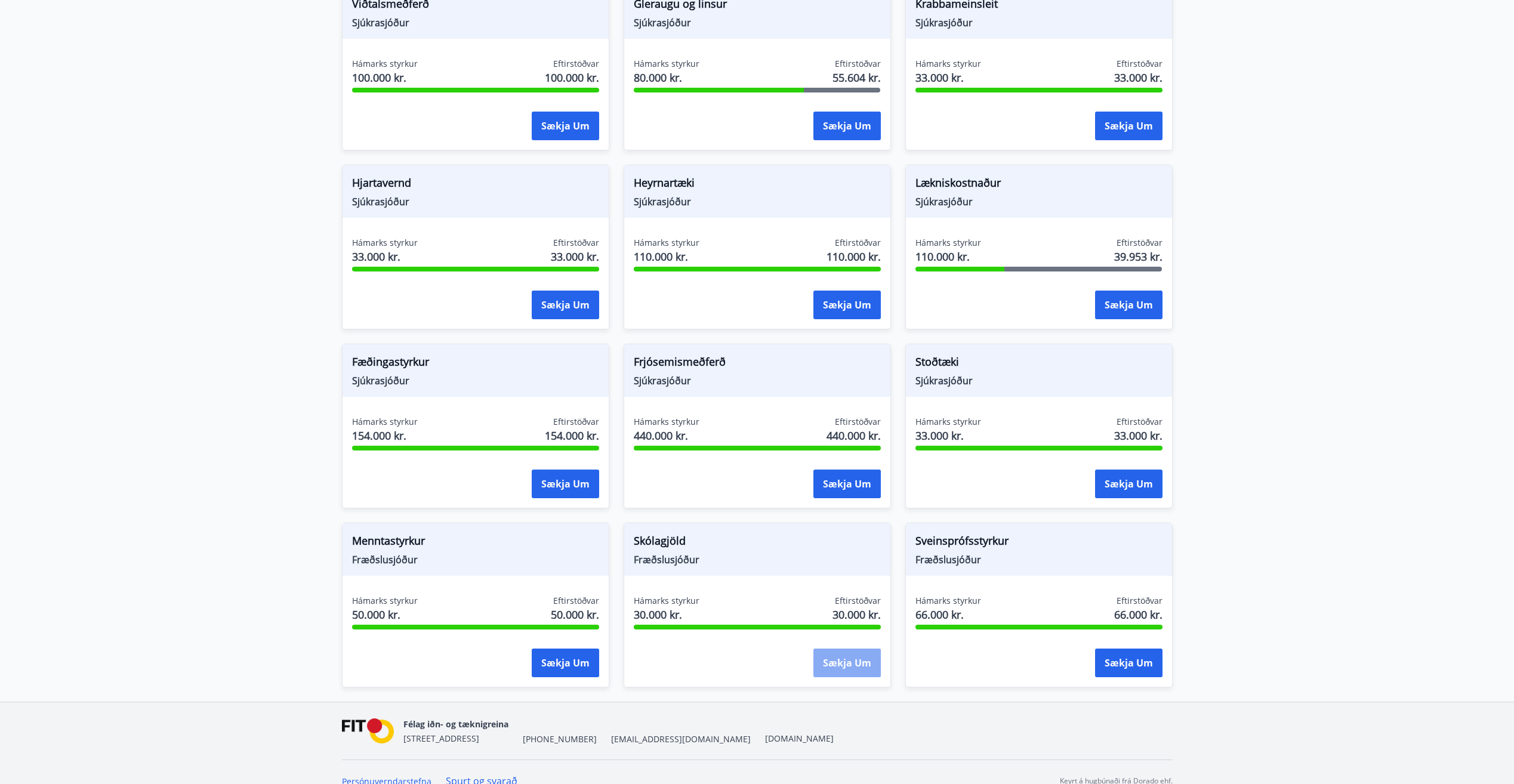
click at [863, 666] on button "Sækja um" at bounding box center [847, 663] width 68 height 29
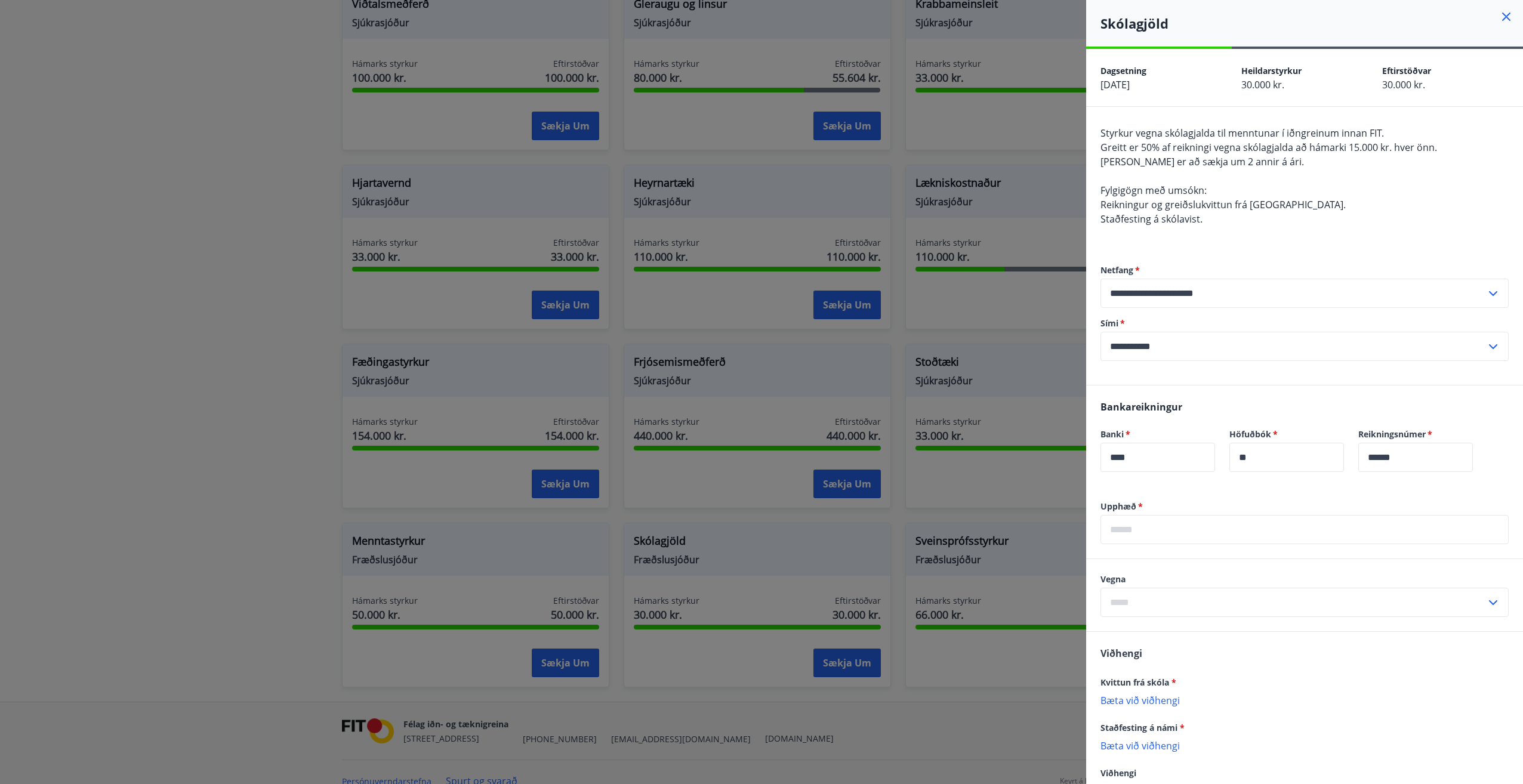
click at [778, 464] on div at bounding box center [761, 392] width 1523 height 784
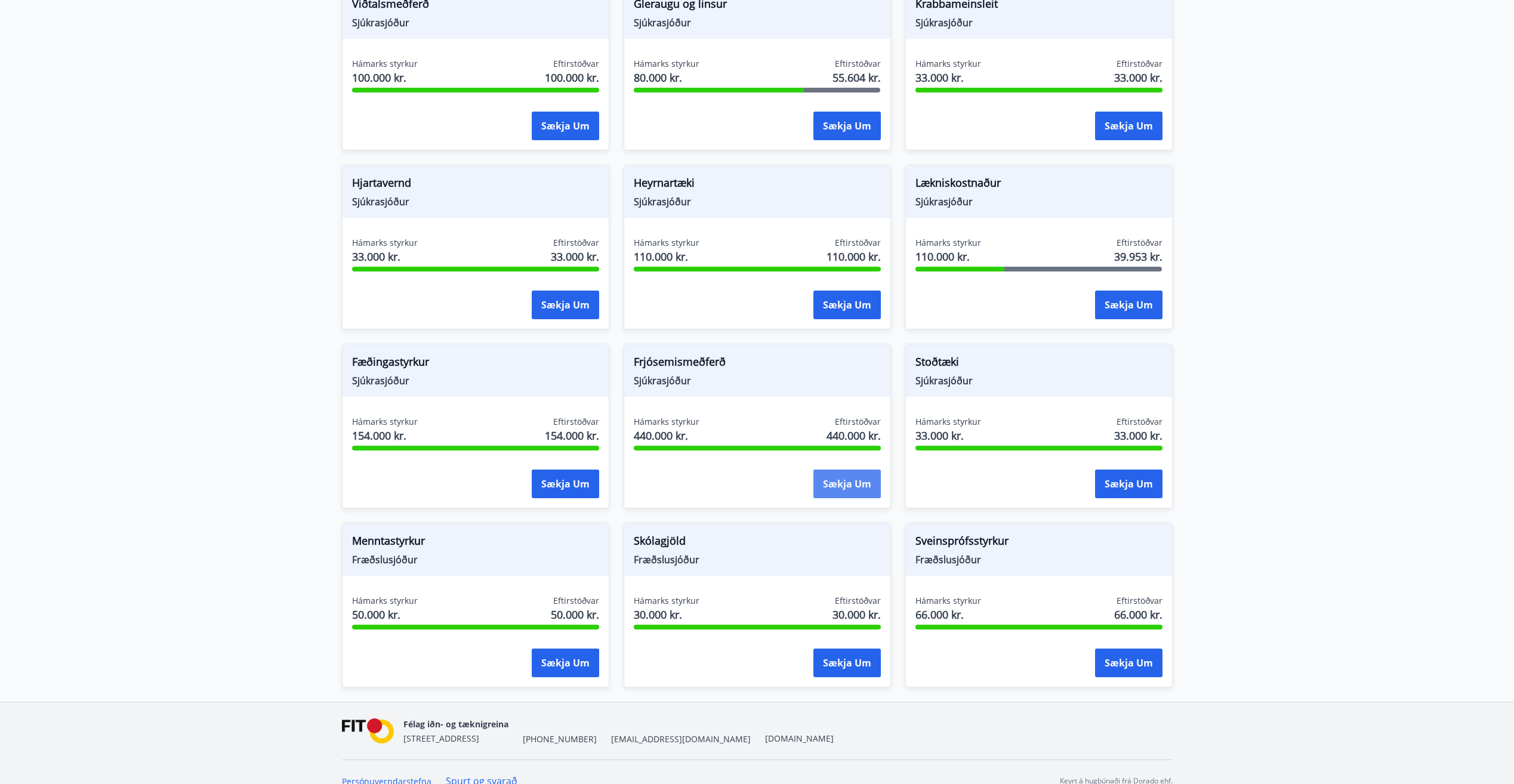
click at [833, 473] on button "Sækja um" at bounding box center [847, 484] width 68 height 29
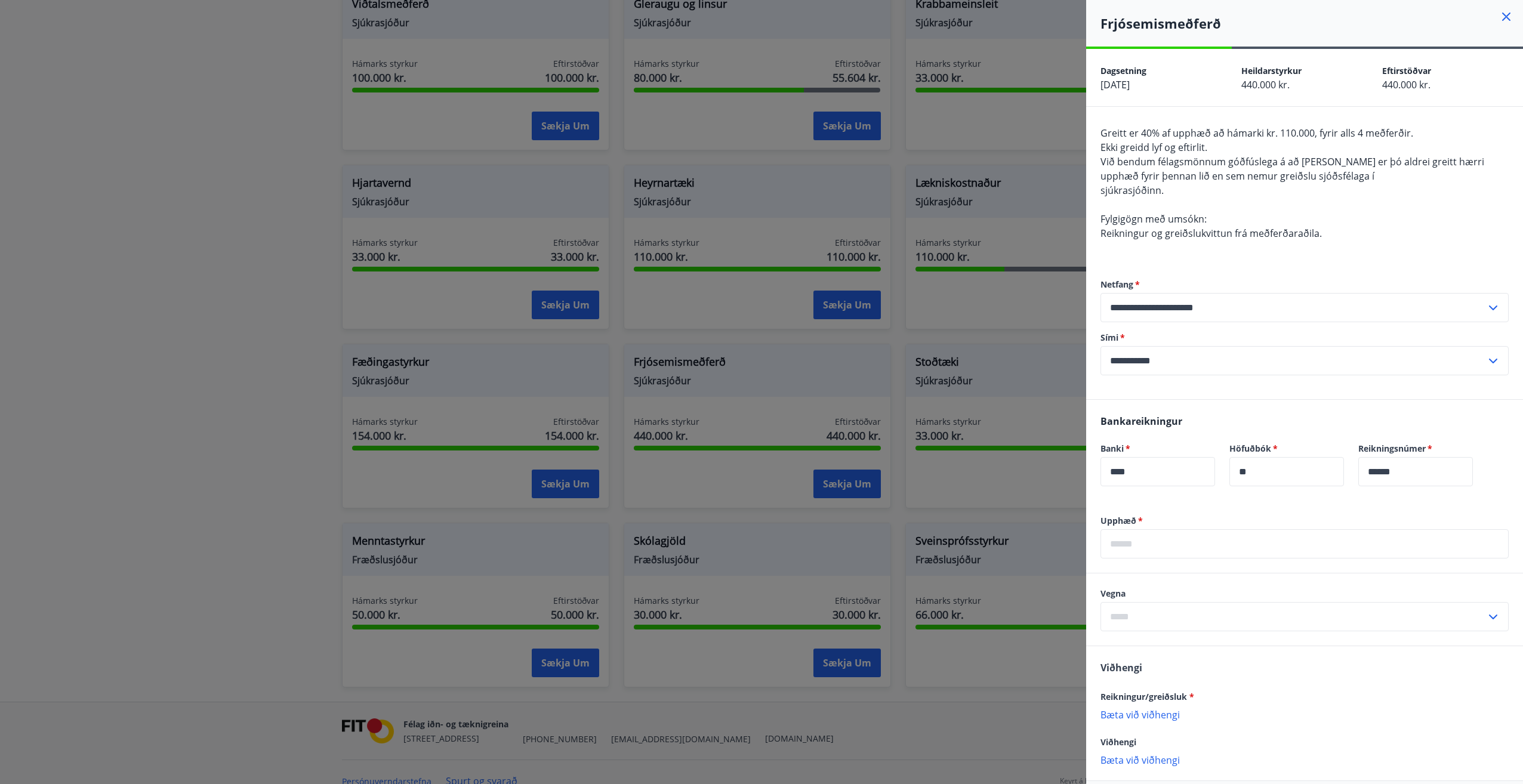
click at [810, 471] on div at bounding box center [761, 392] width 1523 height 784
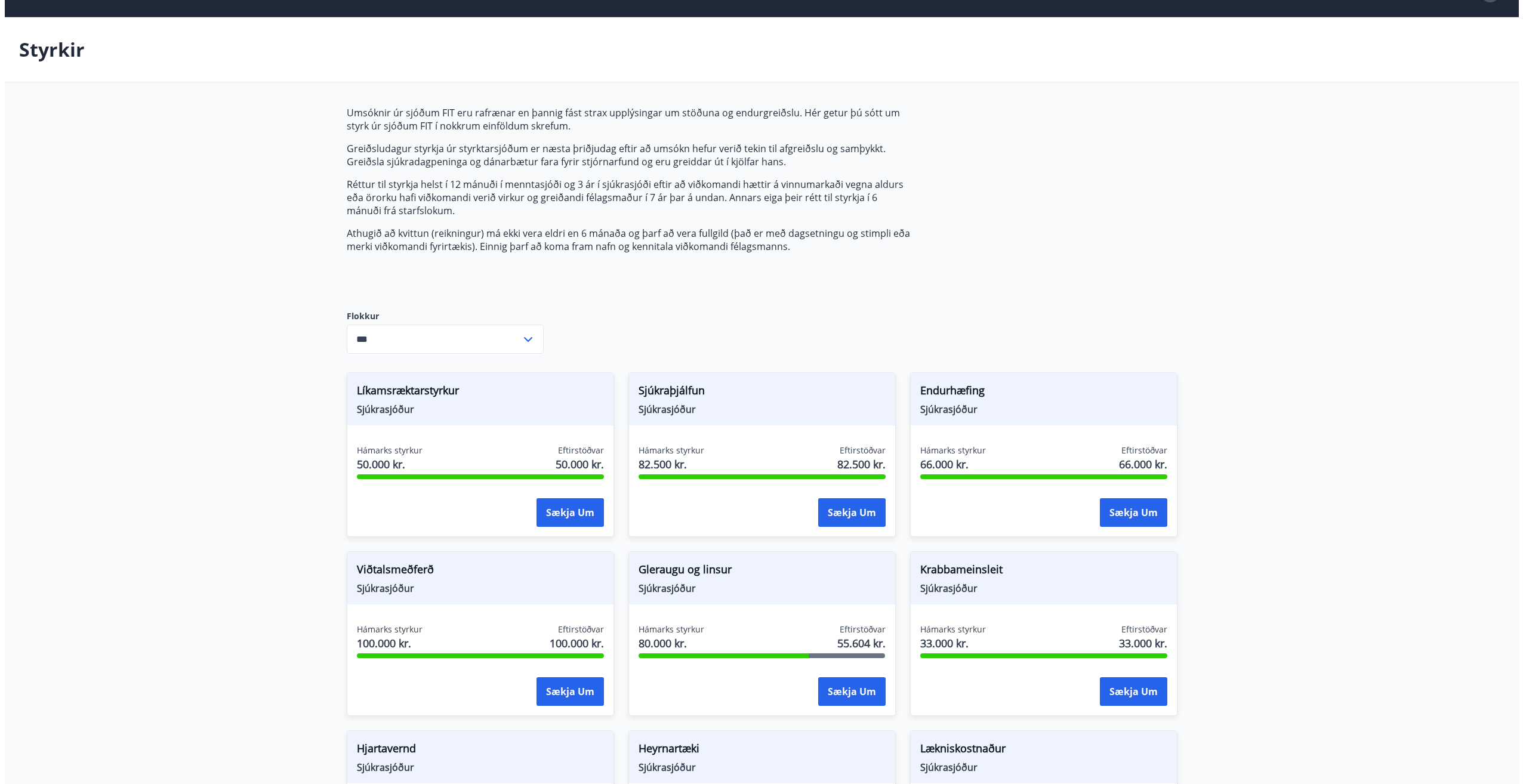
scroll to position [0, 0]
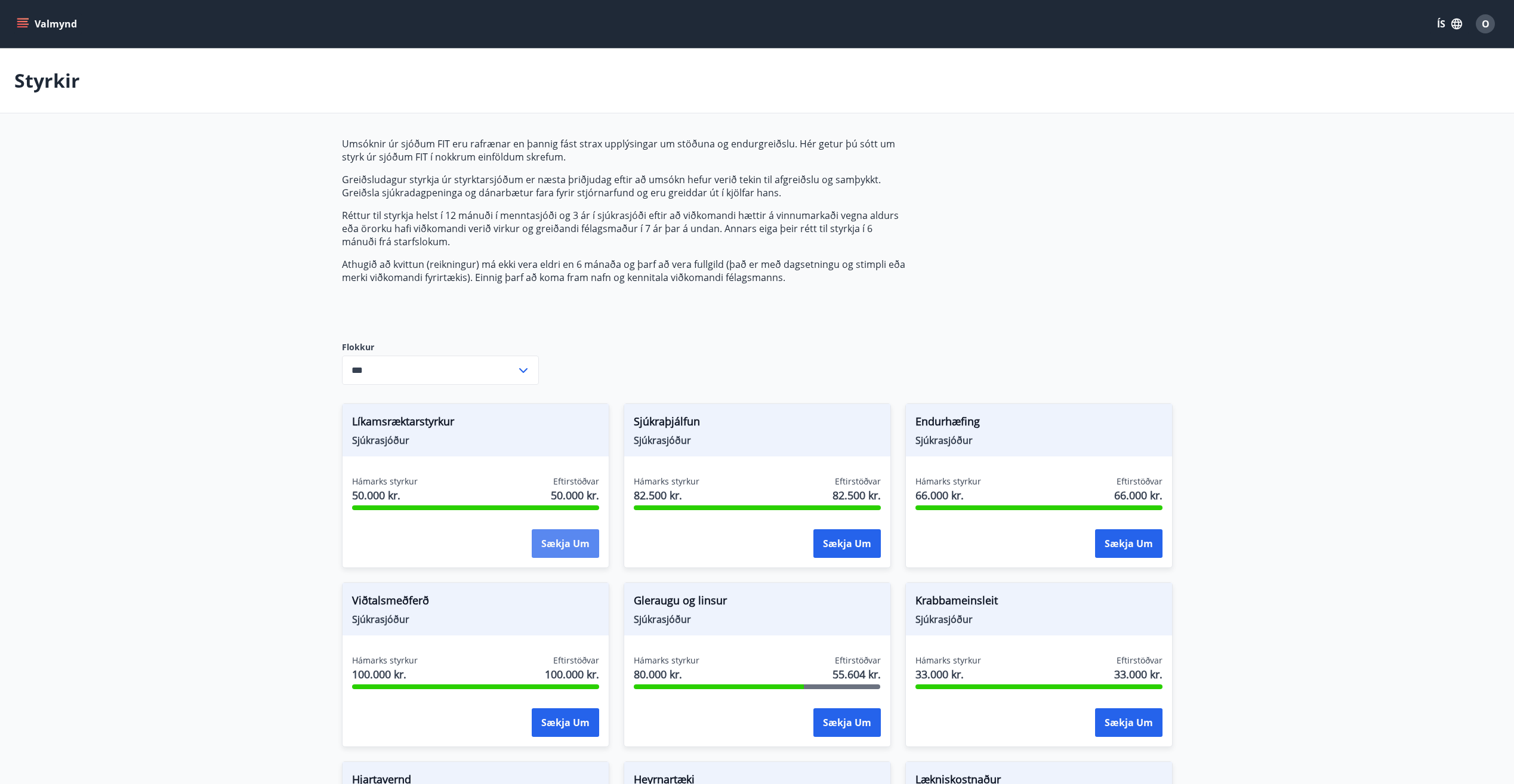
click at [552, 538] on button "Sækja um" at bounding box center [565, 543] width 68 height 29
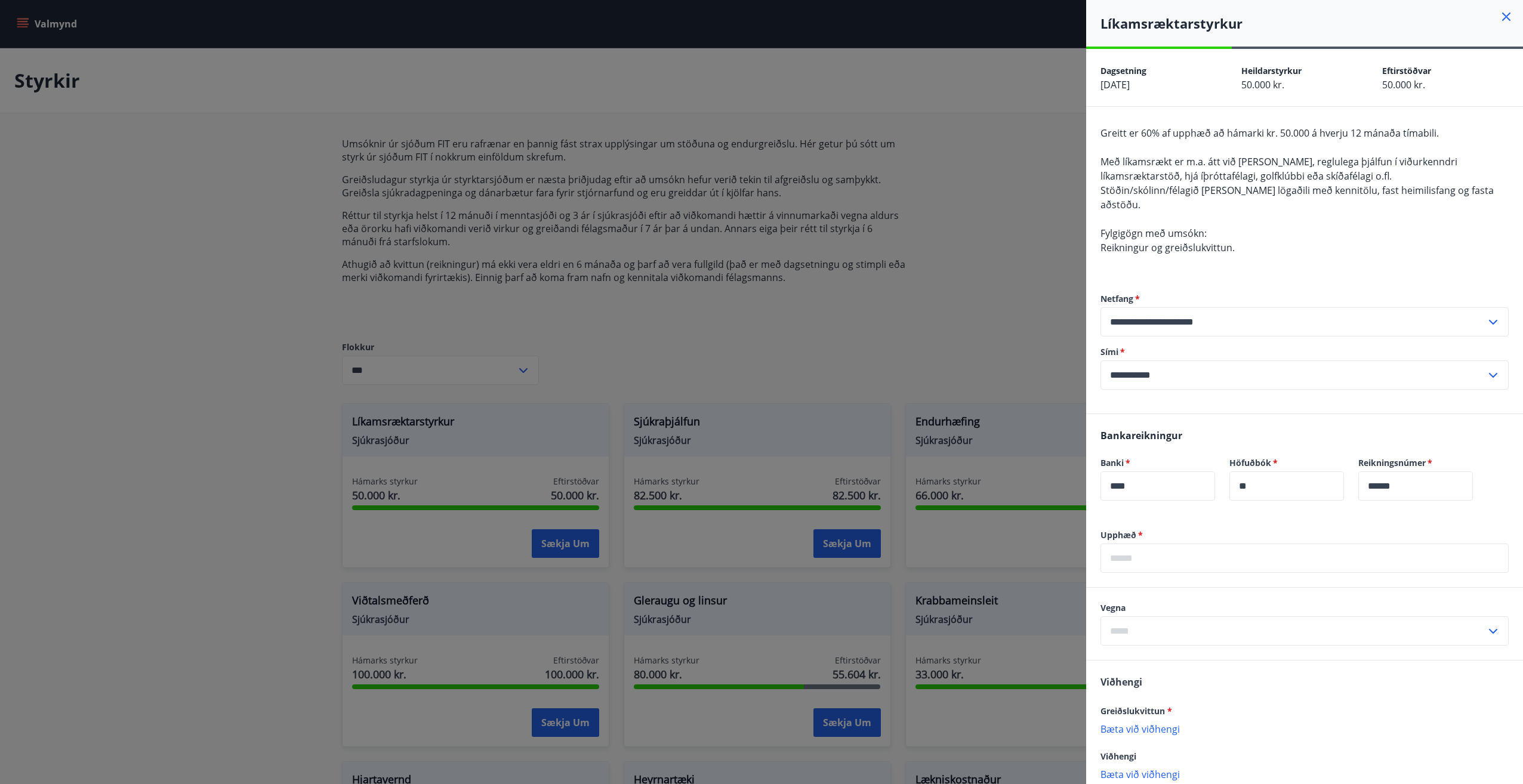
click at [622, 353] on div at bounding box center [761, 392] width 1523 height 784
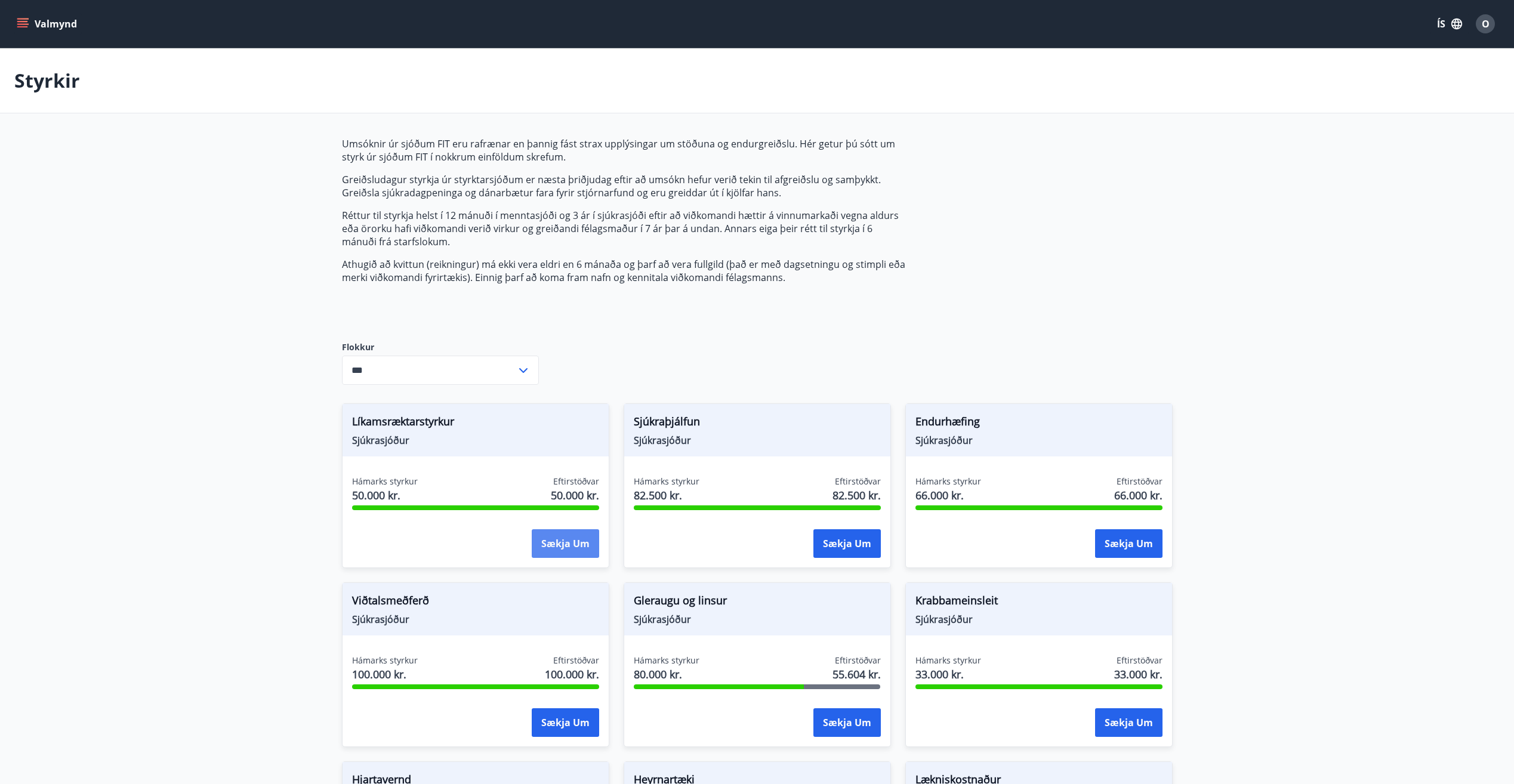
click at [550, 545] on button "Sækja um" at bounding box center [565, 543] width 68 height 29
